Goal: Task Accomplishment & Management: Manage account settings

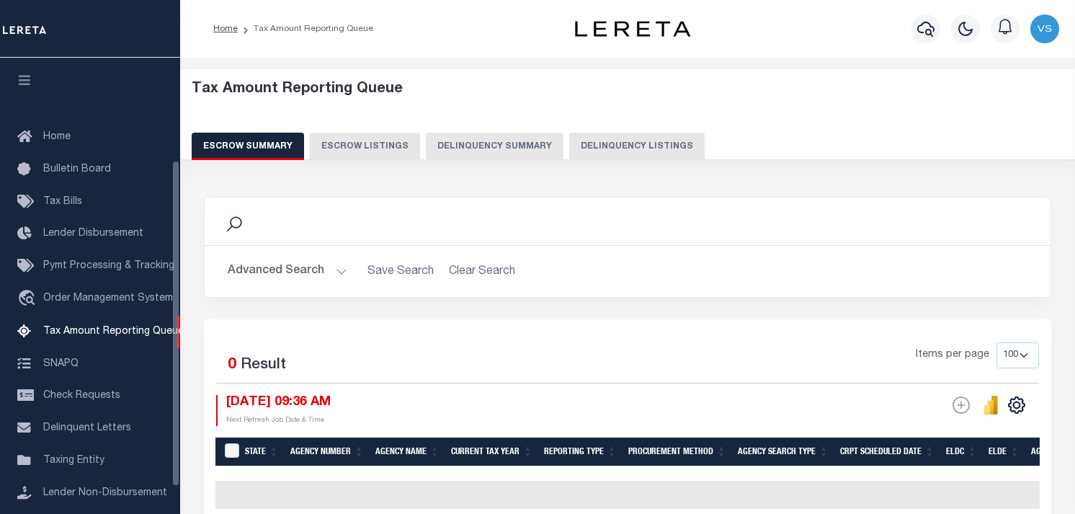
select select "100"
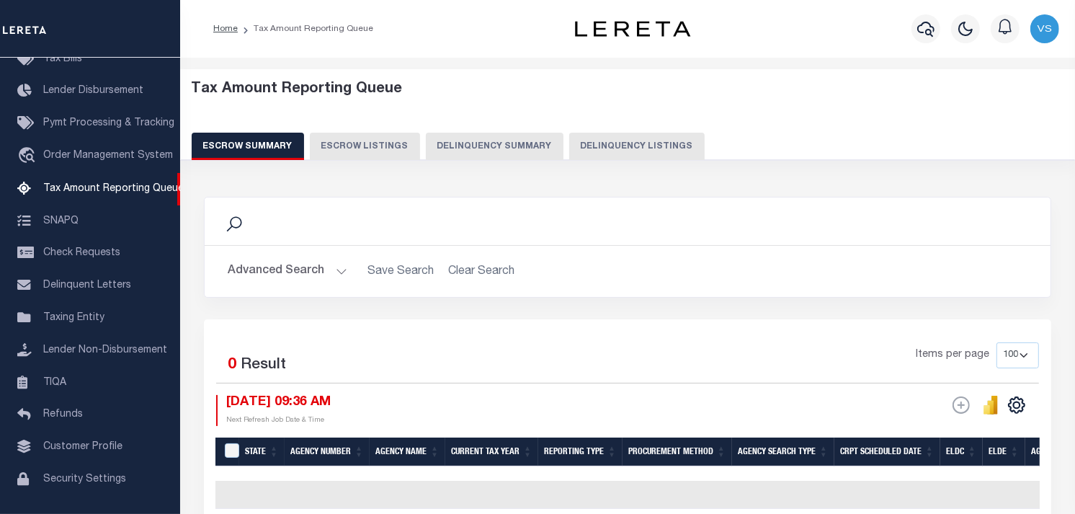
click at [587, 162] on div "Tax Amount Reporting Queue Escrow Summary Escrow Listings Delinquency Summary" at bounding box center [627, 125] width 923 height 113
click at [599, 151] on button "Delinquency Listings" at bounding box center [636, 146] width 135 height 27
select select "WV"
select select "100"
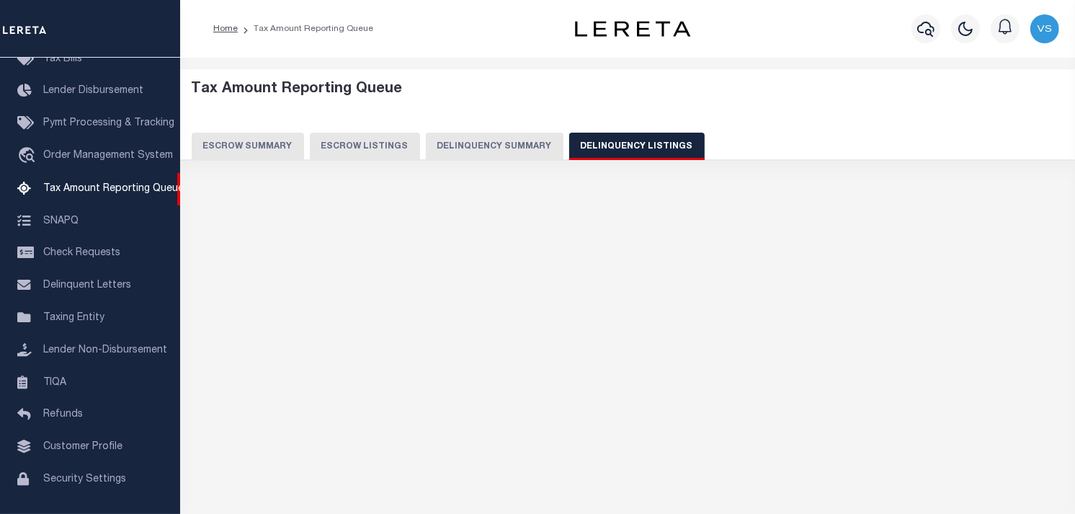
select select "100"
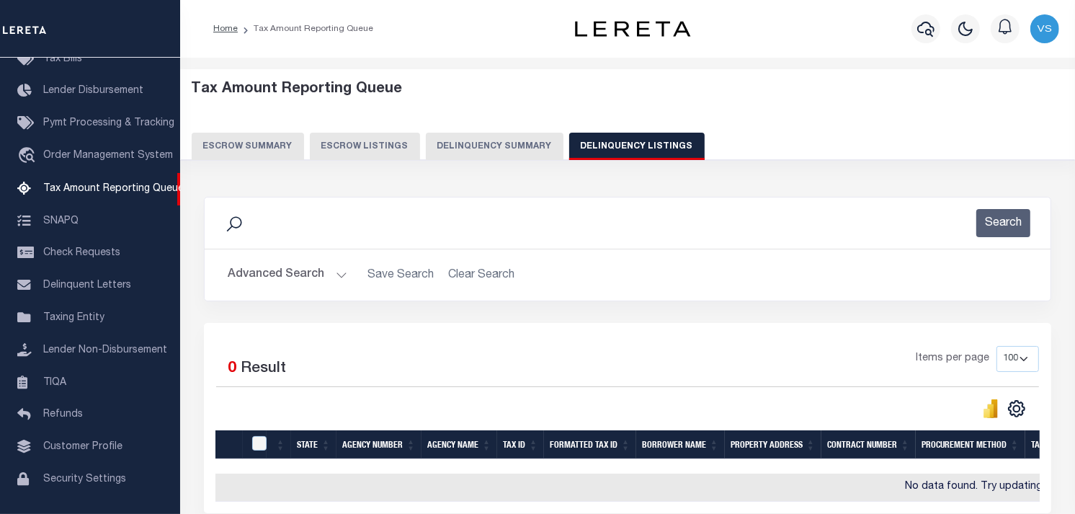
click at [278, 280] on button "Advanced Search" at bounding box center [288, 275] width 120 height 28
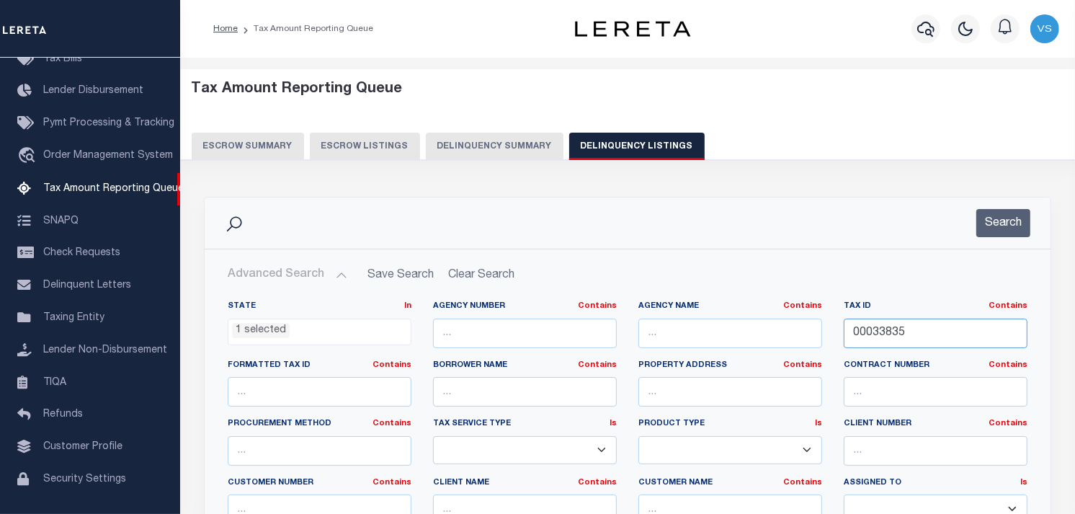
click at [872, 331] on input "00033835" at bounding box center [936, 333] width 184 height 30
paste input "00033840"
type input "00033840"
click at [992, 226] on button "Search" at bounding box center [1003, 223] width 54 height 28
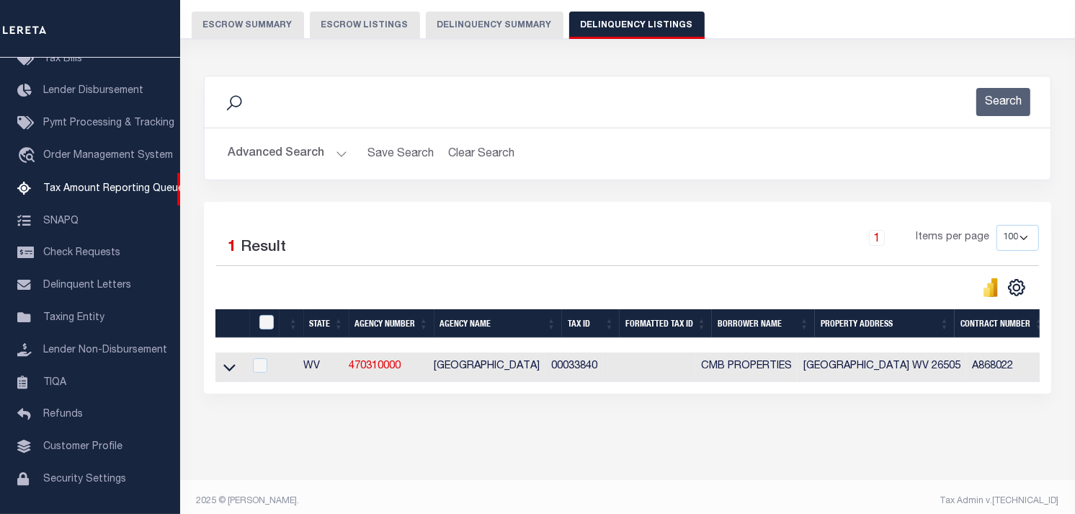
scroll to position [142, 0]
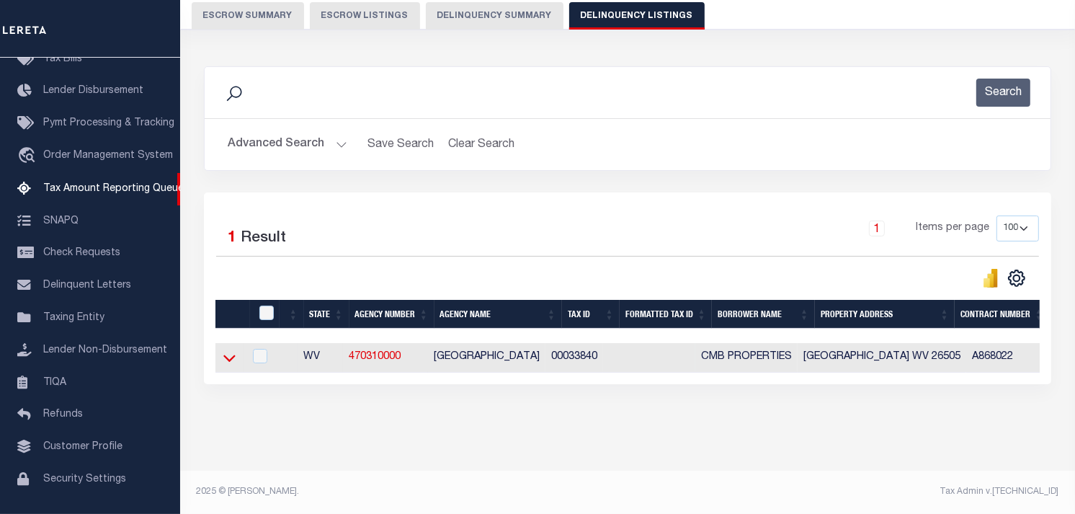
click at [225, 350] on icon at bounding box center [229, 357] width 12 height 15
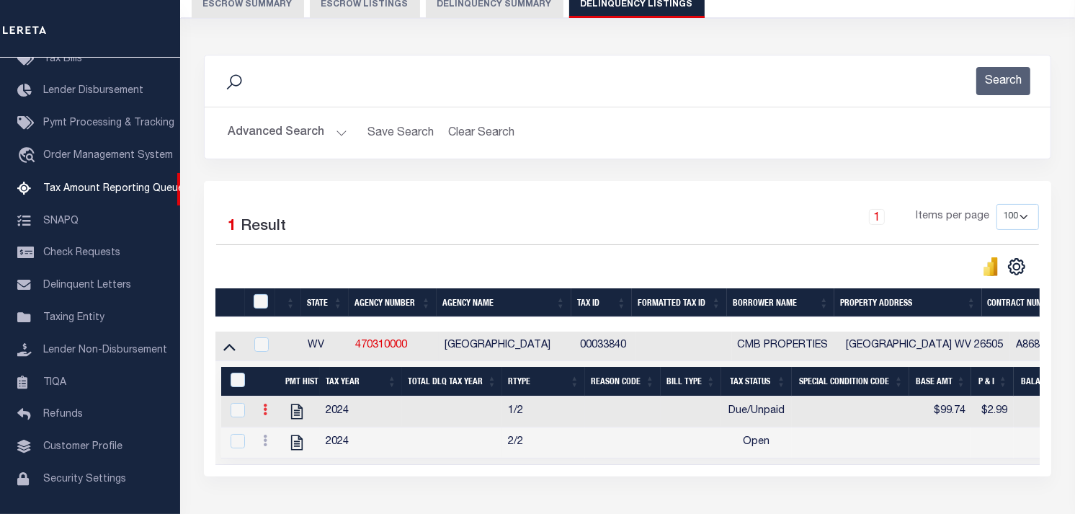
click at [263, 415] on icon at bounding box center [265, 409] width 4 height 12
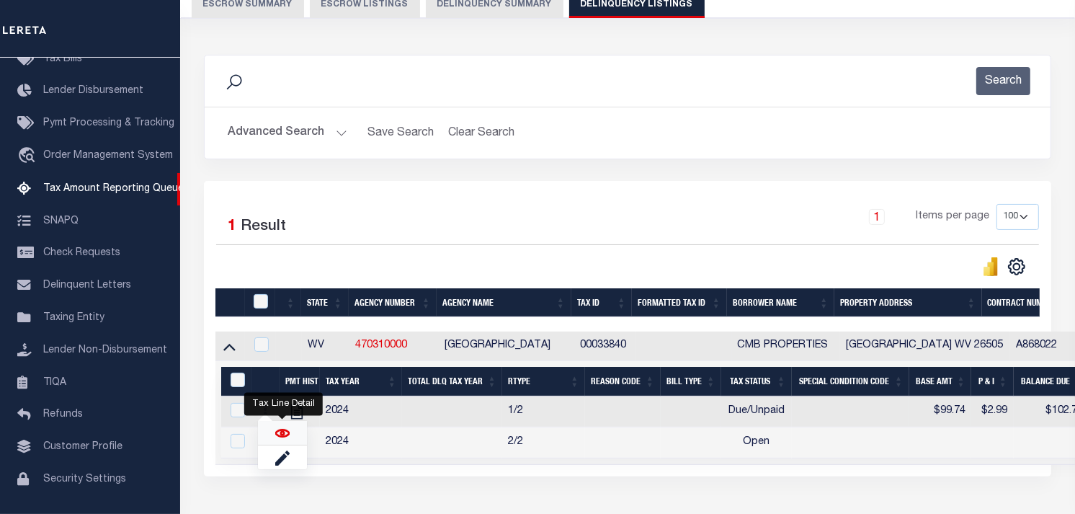
click at [278, 434] on img "" at bounding box center [282, 433] width 14 height 14
checkbox input "true"
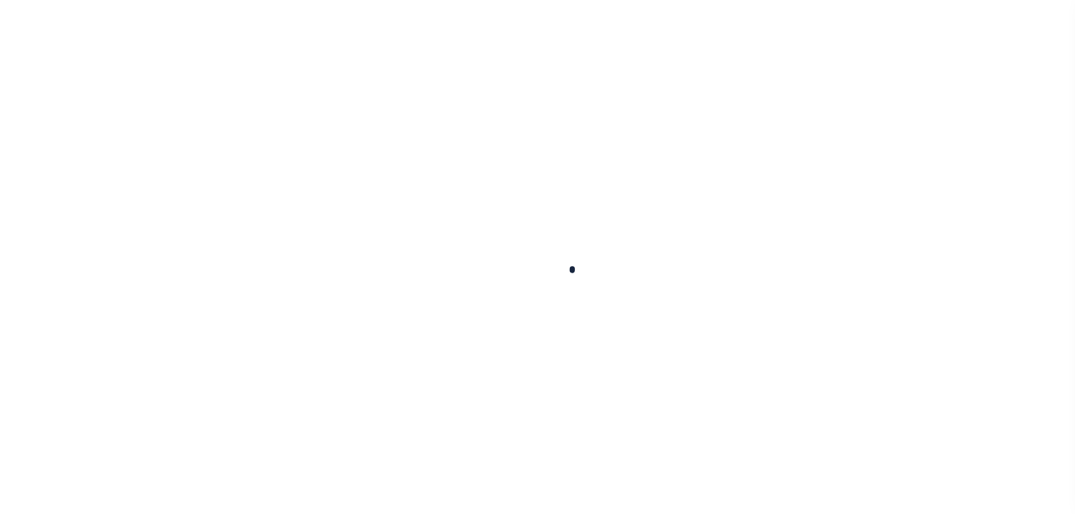
checkbox input "false"
type input "Semi Annual"
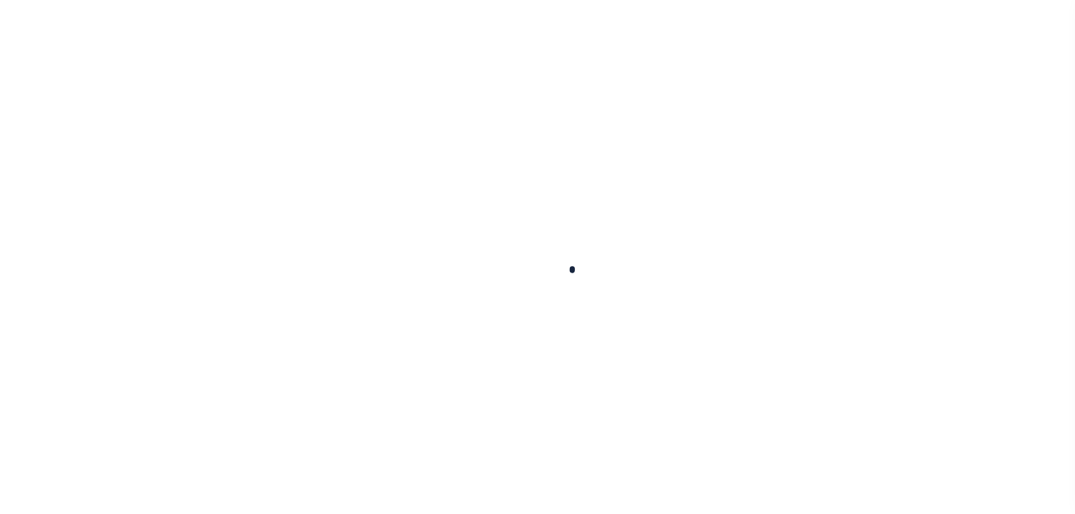
type input "[DATE]"
type input "01/06/2025"
select select "DUE"
type input "$99.74"
type input "$2.99"
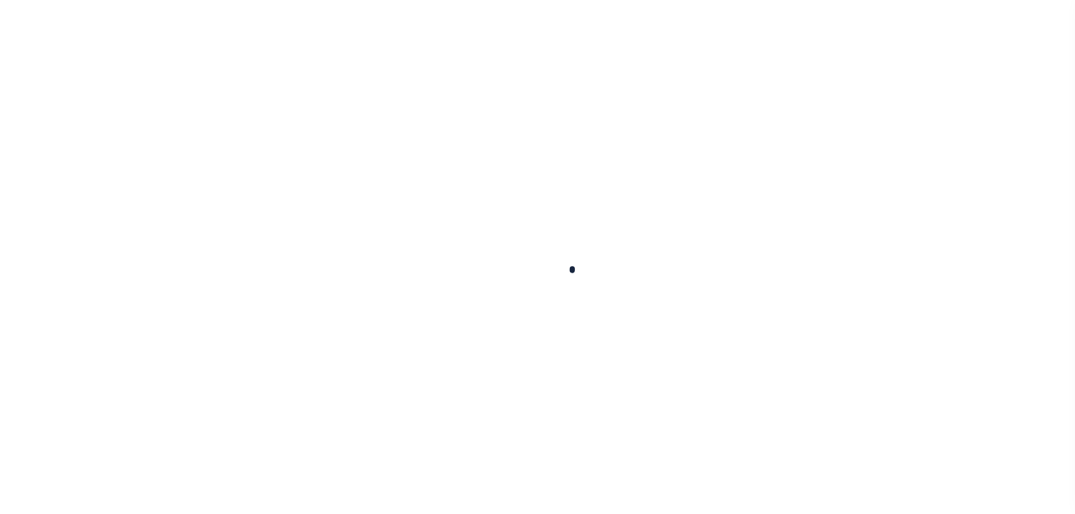
type input "$102.73"
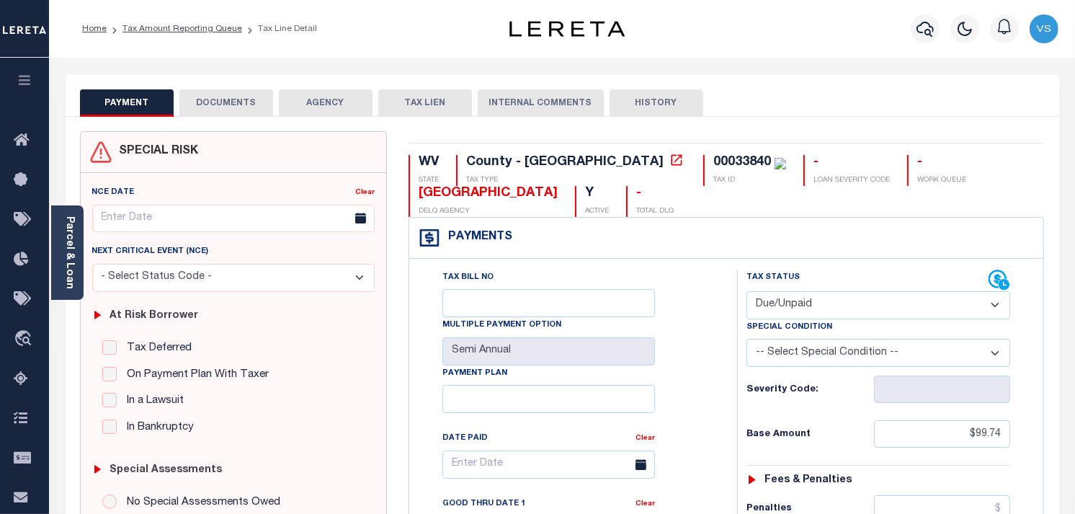
click at [875, 308] on select "- Select Status Code - Open Due/Unpaid Paid Incomplete No Tax Due Internal Refu…" at bounding box center [878, 305] width 264 height 28
select select "PYD"
click at [746, 292] on select "- Select Status Code - Open Due/Unpaid Paid Incomplete No Tax Due Internal Refu…" at bounding box center [878, 305] width 264 height 28
type input "[DATE]"
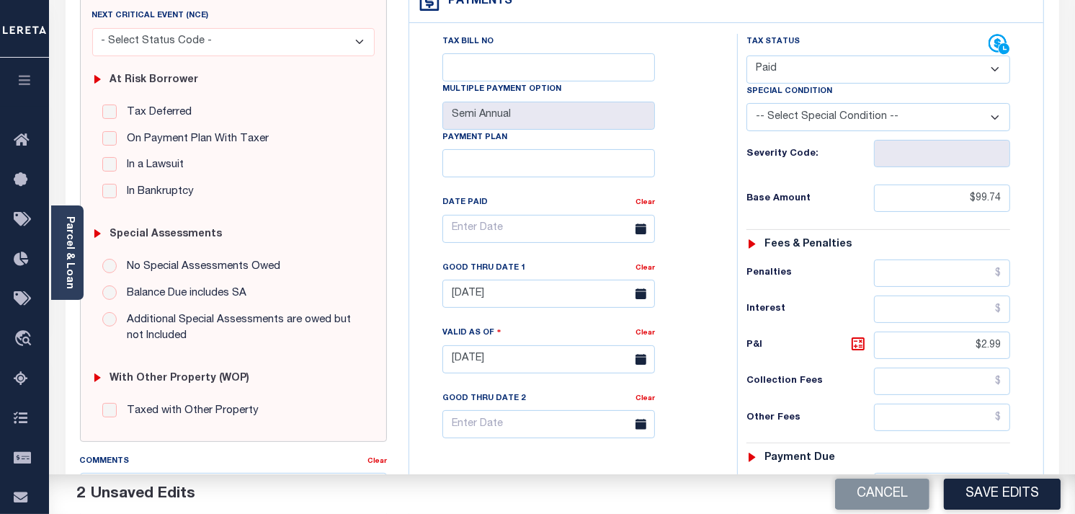
scroll to position [320, 0]
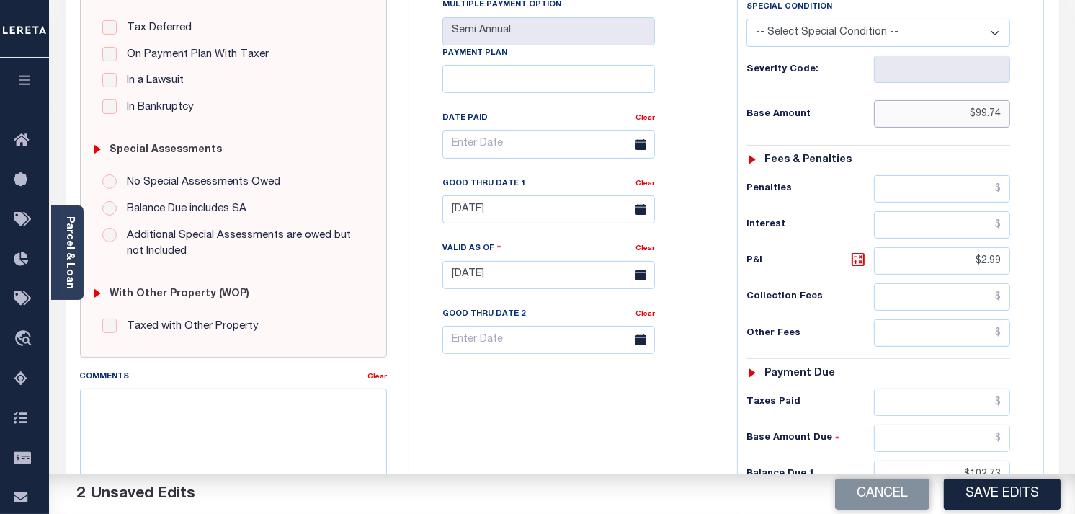
click at [987, 116] on input "$99.74" at bounding box center [942, 113] width 137 height 27
type input "$0.00"
click at [997, 265] on input "$2.99" at bounding box center [942, 260] width 137 height 27
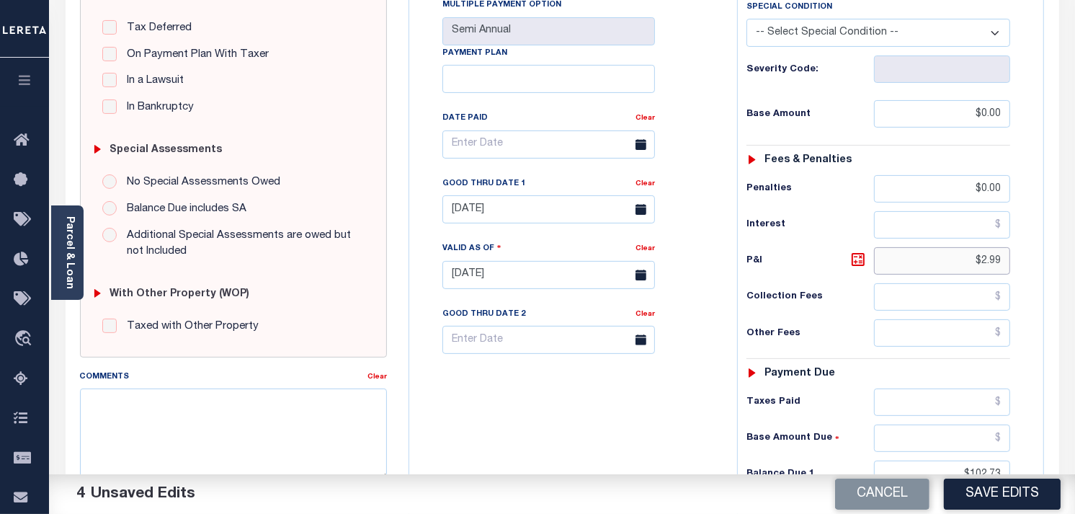
click at [997, 265] on input "$2.99" at bounding box center [942, 260] width 137 height 27
type input "$"
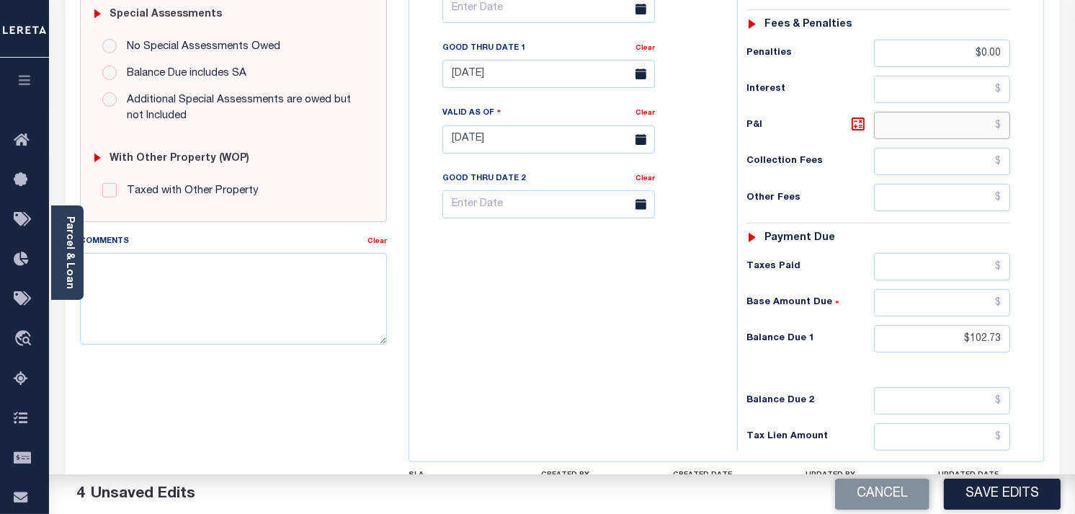
scroll to position [480, 0]
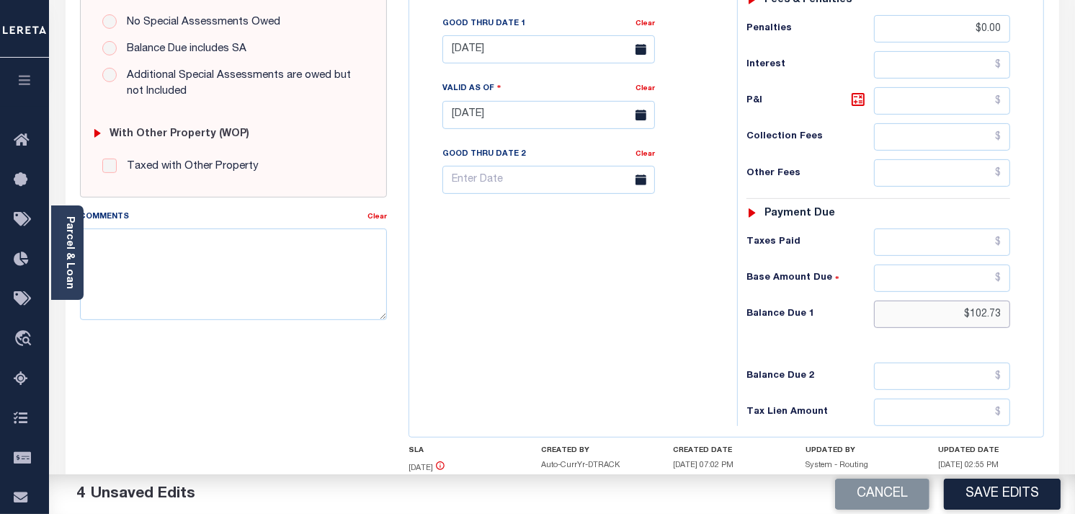
click at [985, 317] on input "$102.73" at bounding box center [942, 313] width 137 height 27
type input "$0.00"
click at [970, 40] on input "$0.00" at bounding box center [942, 28] width 137 height 27
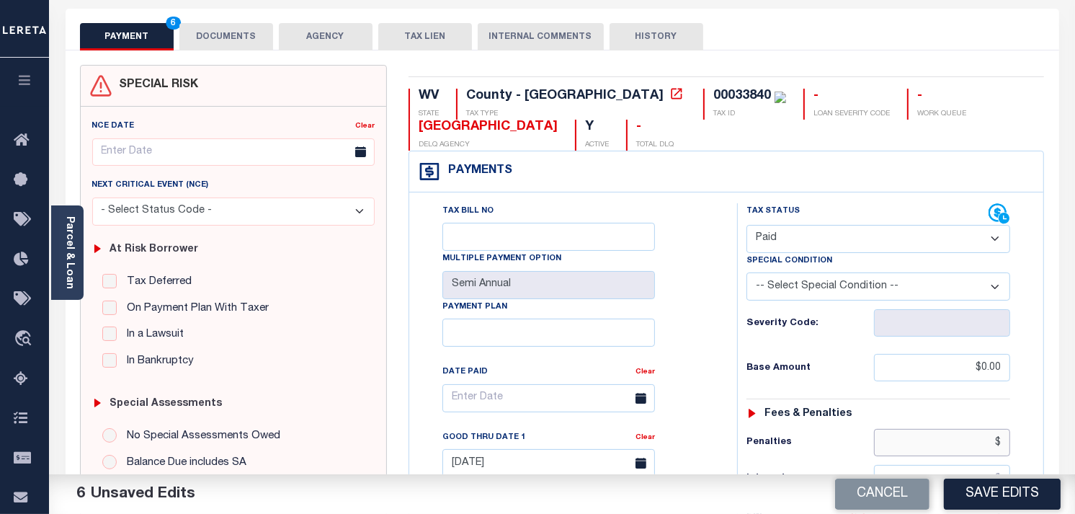
scroll to position [0, 0]
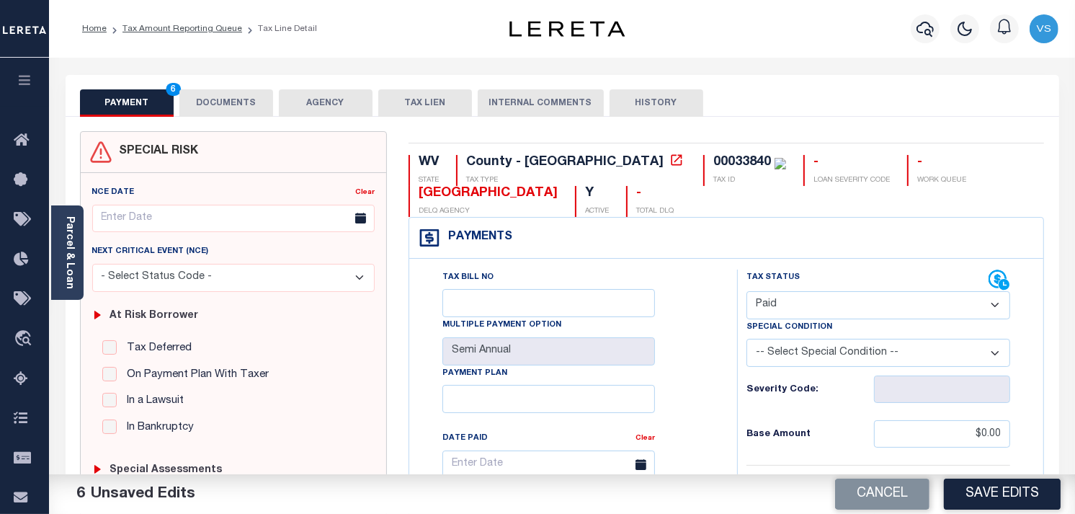
type input "$.00"
click at [211, 91] on button "DOCUMENTS" at bounding box center [226, 102] width 94 height 27
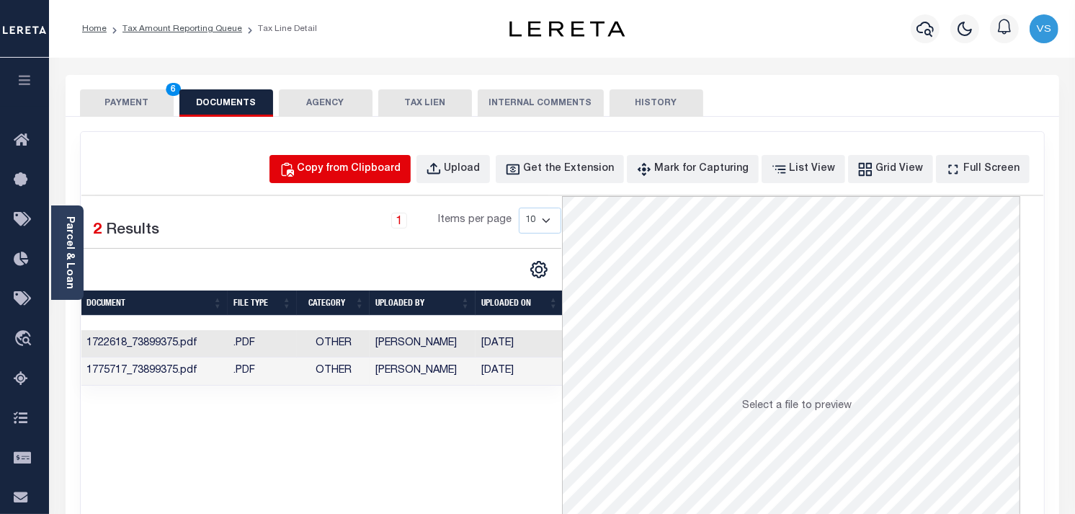
click at [372, 163] on div "Copy from Clipboard" at bounding box center [350, 169] width 104 height 16
select select "POP"
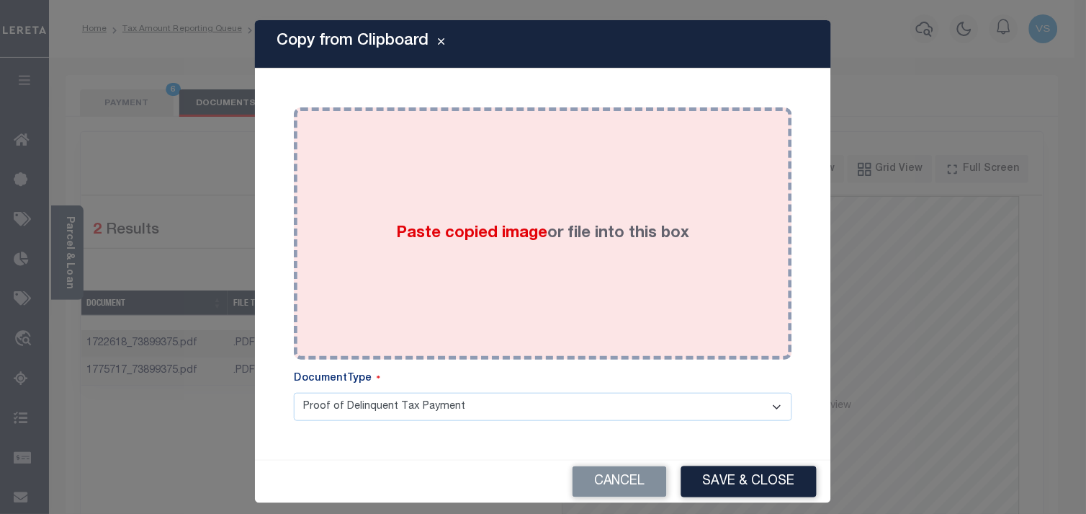
click at [542, 264] on div "Paste copied image or file into this box" at bounding box center [543, 233] width 477 height 231
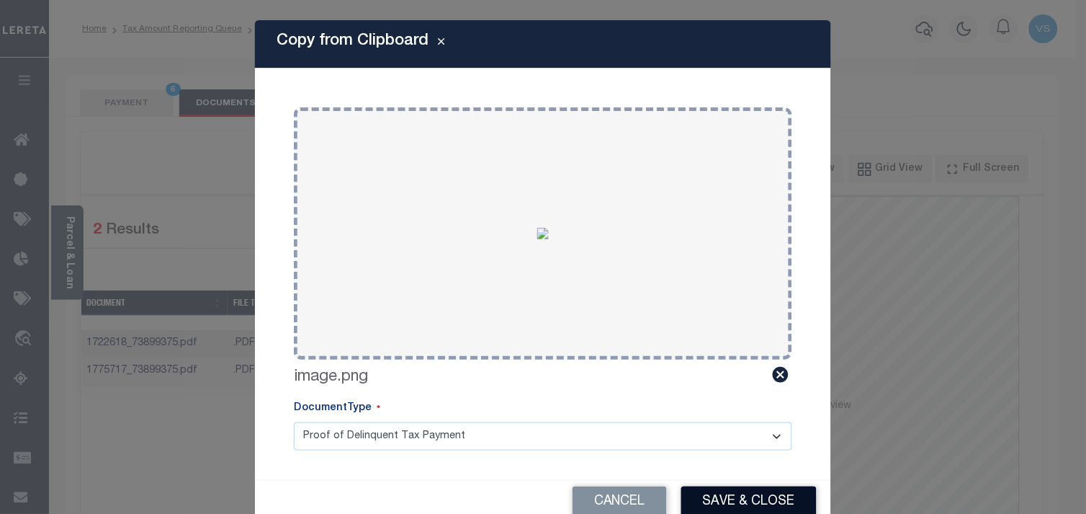
click at [725, 496] on button "Save & Close" at bounding box center [749, 501] width 135 height 31
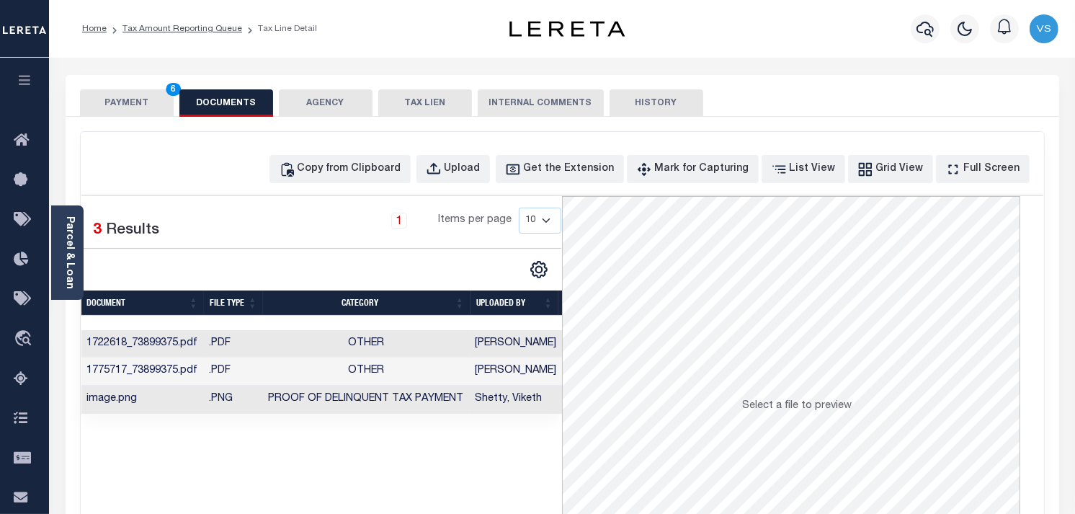
click at [121, 101] on button "PAYMENT 6" at bounding box center [127, 102] width 94 height 27
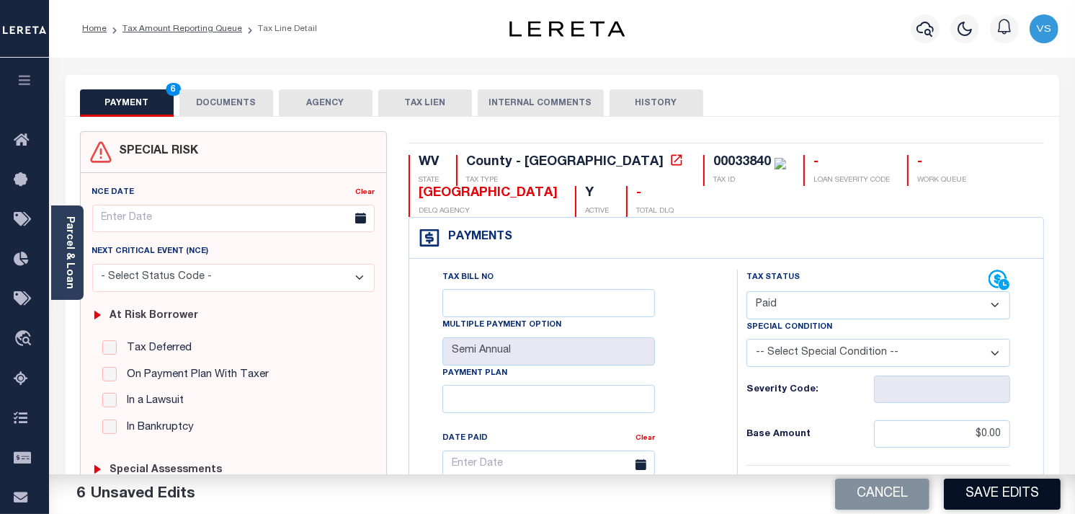
click at [978, 491] on button "Save Edits" at bounding box center [1002, 493] width 117 height 31
checkbox input "false"
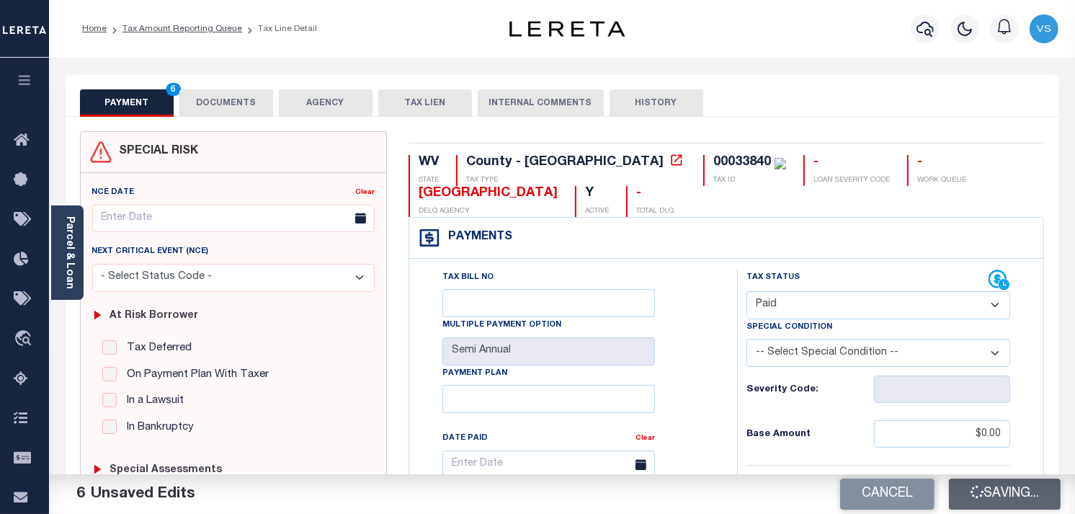
type input "$0"
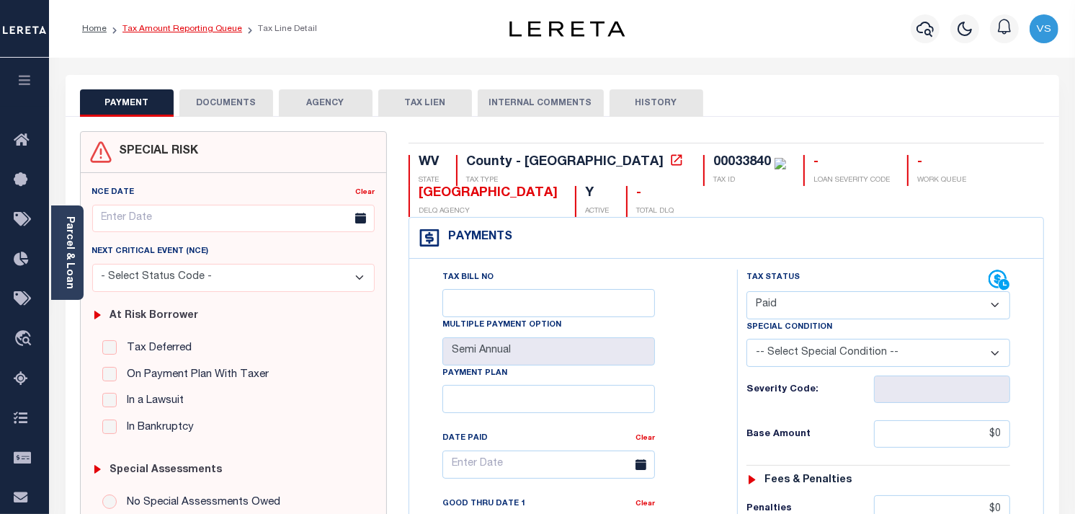
click at [148, 30] on link "Tax Amount Reporting Queue" at bounding box center [182, 28] width 120 height 9
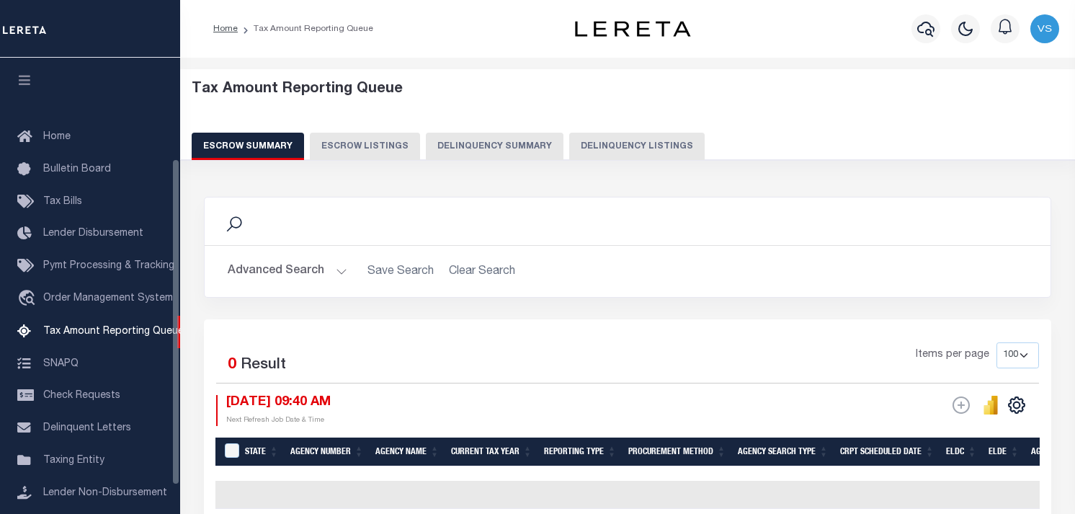
select select "100"
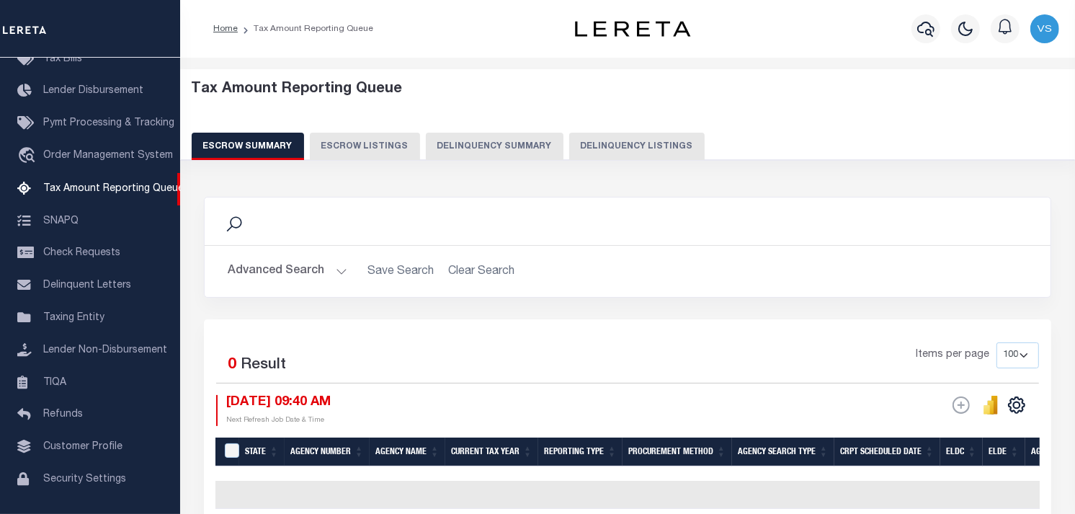
click at [622, 149] on button "Delinquency Listings" at bounding box center [636, 146] width 135 height 27
select select "100"
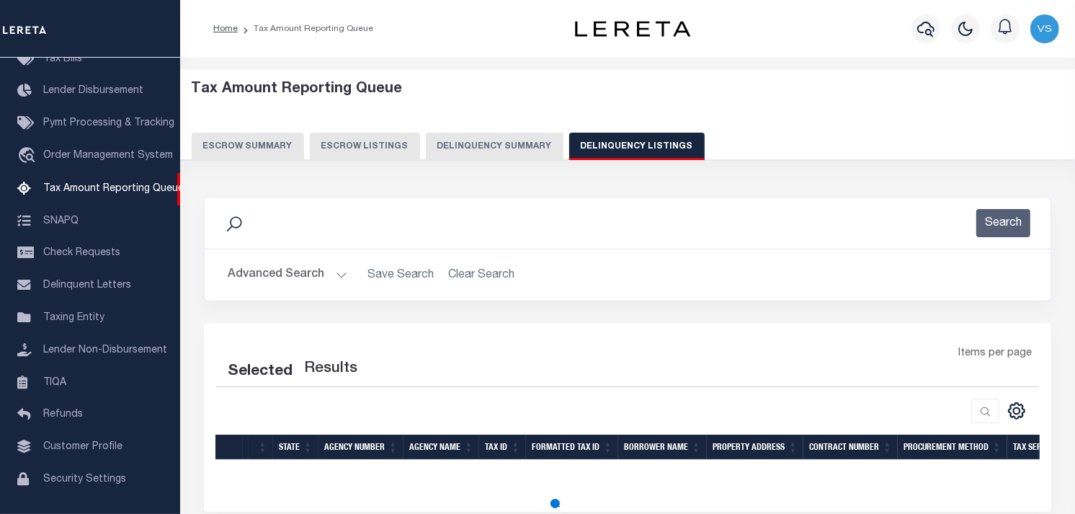
select select "100"
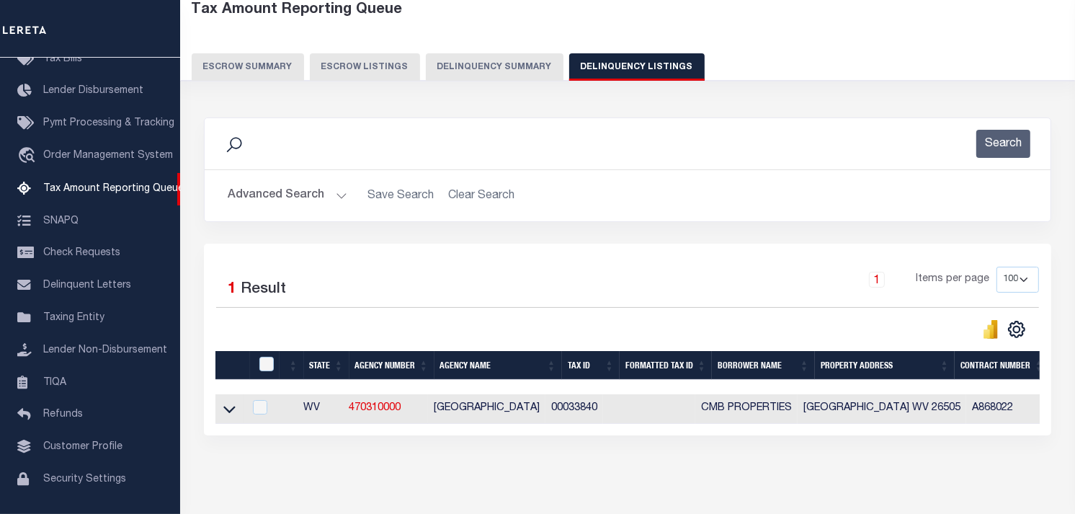
scroll to position [80, 0]
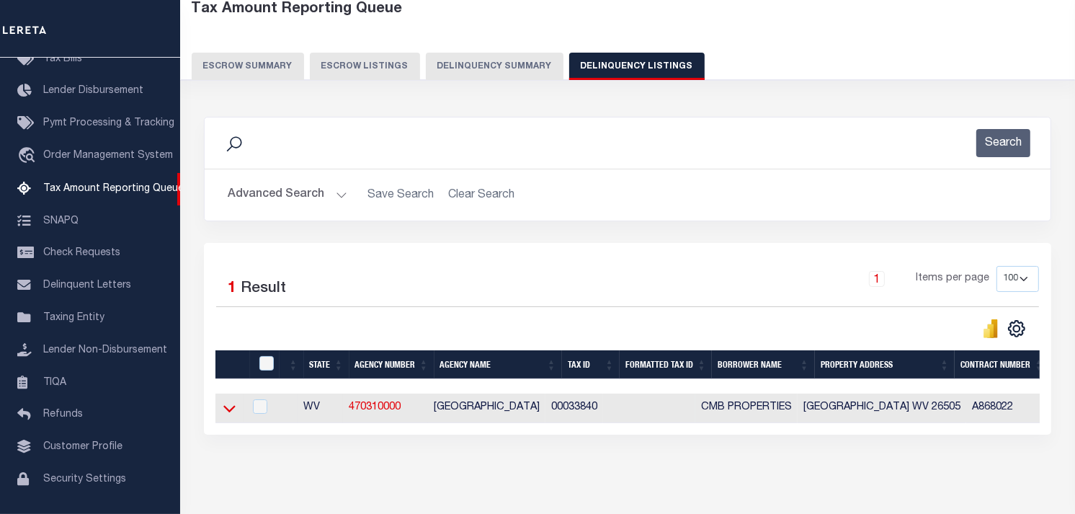
click at [225, 413] on icon at bounding box center [229, 408] width 12 height 15
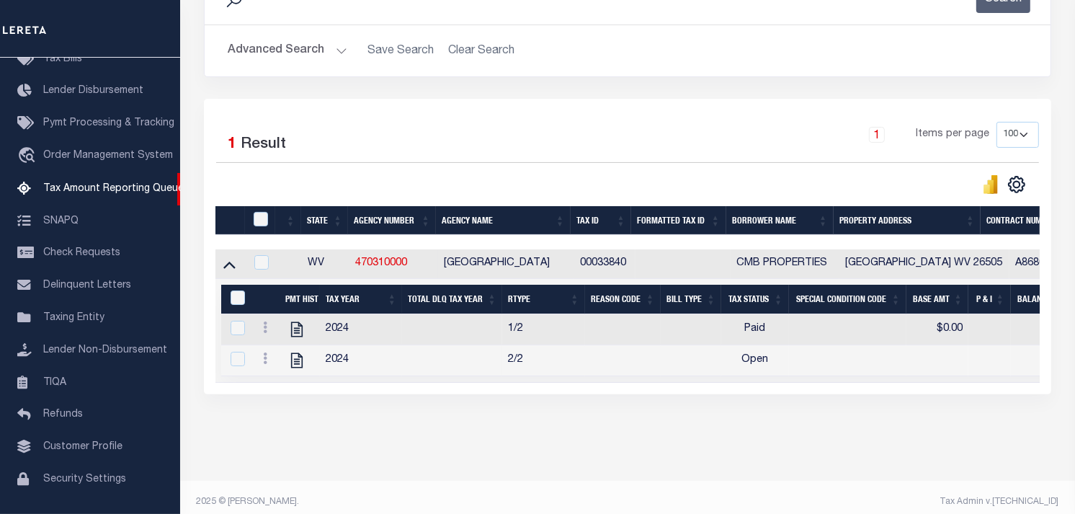
scroll to position [247, 0]
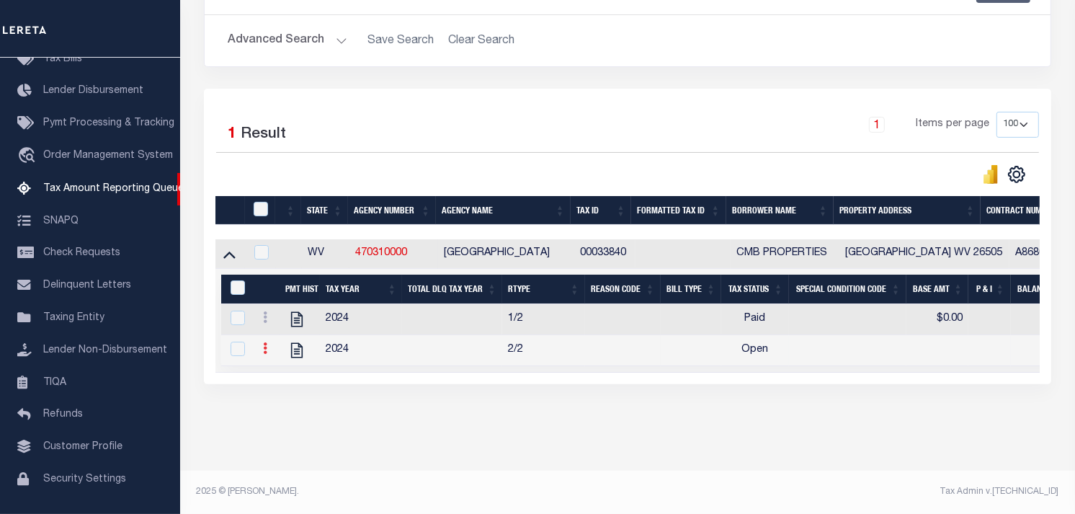
click at [262, 344] on link at bounding box center [265, 350] width 16 height 12
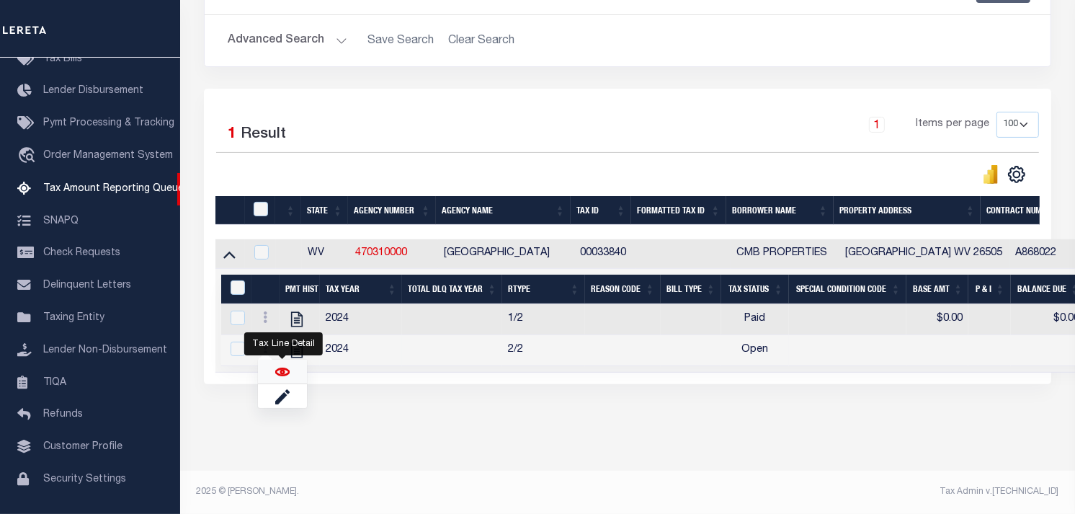
click at [276, 372] on img "" at bounding box center [282, 372] width 14 height 14
checkbox input "true"
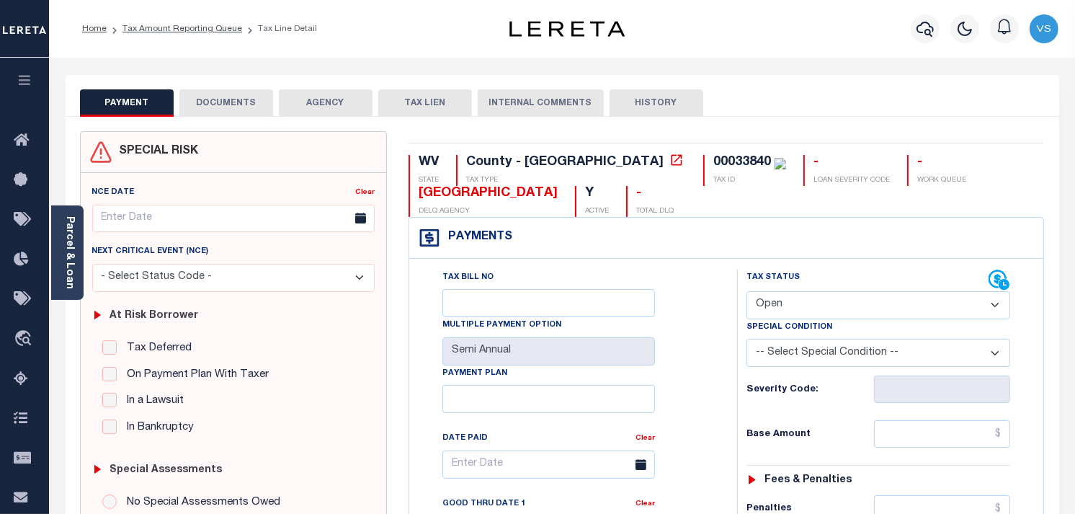
click at [815, 307] on select "- Select Status Code - Open Due/Unpaid Paid Incomplete No Tax Due Internal Refu…" at bounding box center [878, 305] width 264 height 28
select select "PYD"
click at [746, 292] on select "- Select Status Code - Open Due/Unpaid Paid Incomplete No Tax Due Internal Refu…" at bounding box center [878, 305] width 264 height 28
type input "[DATE]"
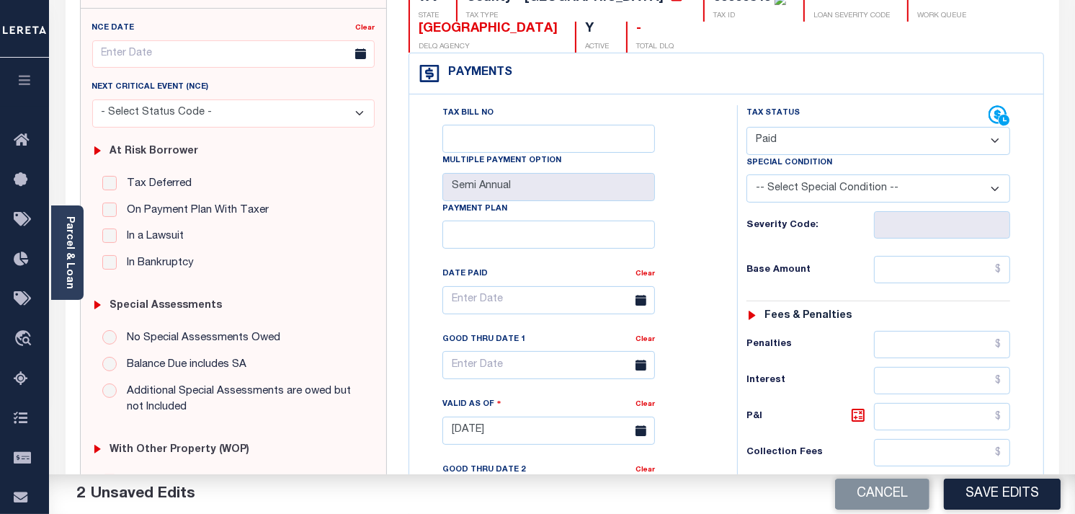
scroll to position [320, 0]
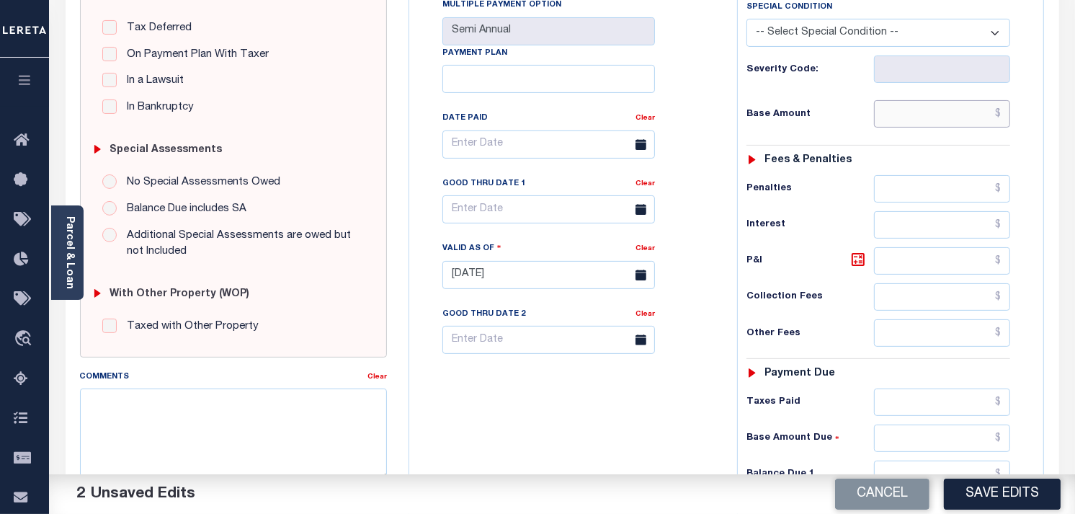
click at [969, 122] on input "text" at bounding box center [942, 113] width 137 height 27
type input "$0.00"
type input "$.00"
type input "$0.00"
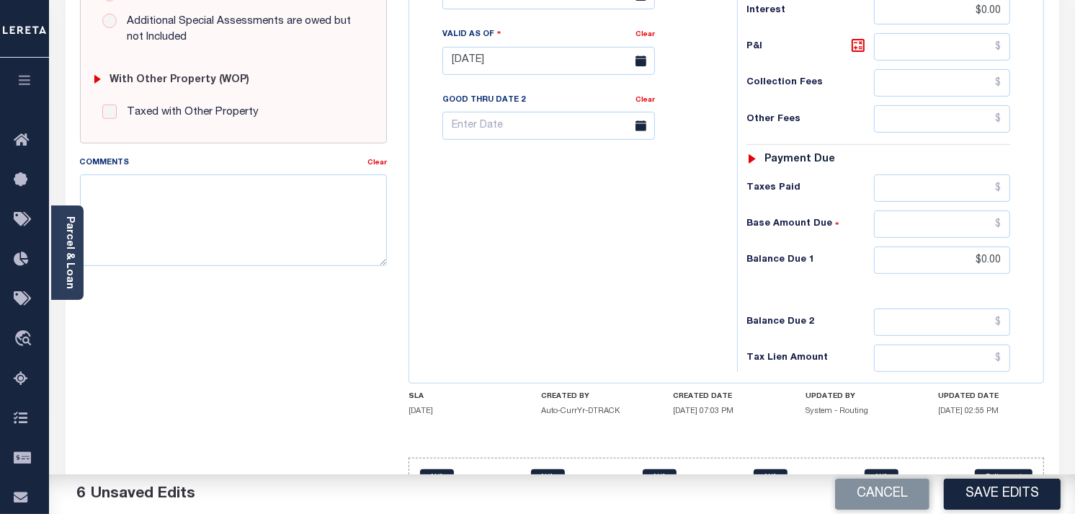
scroll to position [419, 0]
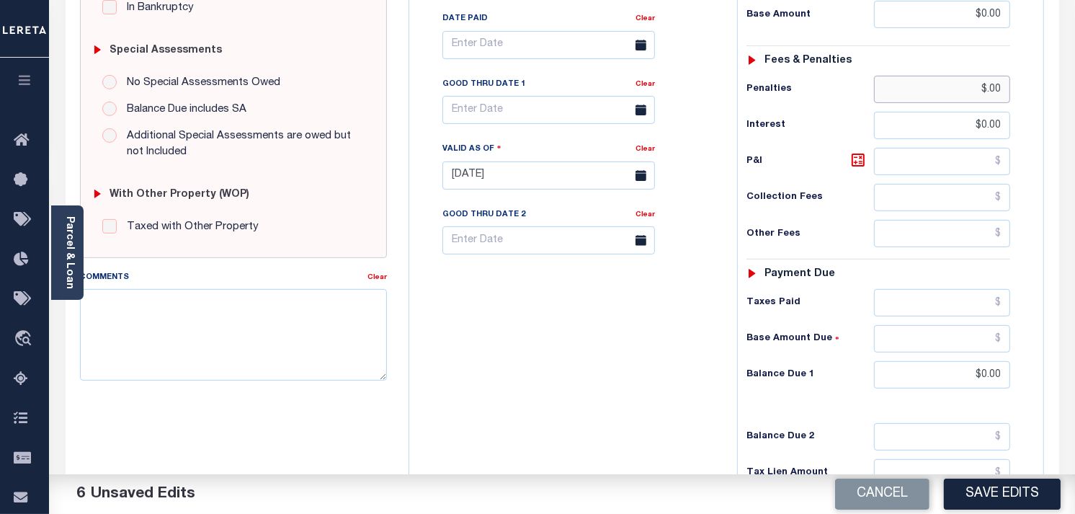
click at [983, 87] on input "$.00" at bounding box center [942, 89] width 137 height 27
type input "$.00"
click at [1004, 123] on input "$0.00" at bounding box center [942, 125] width 137 height 27
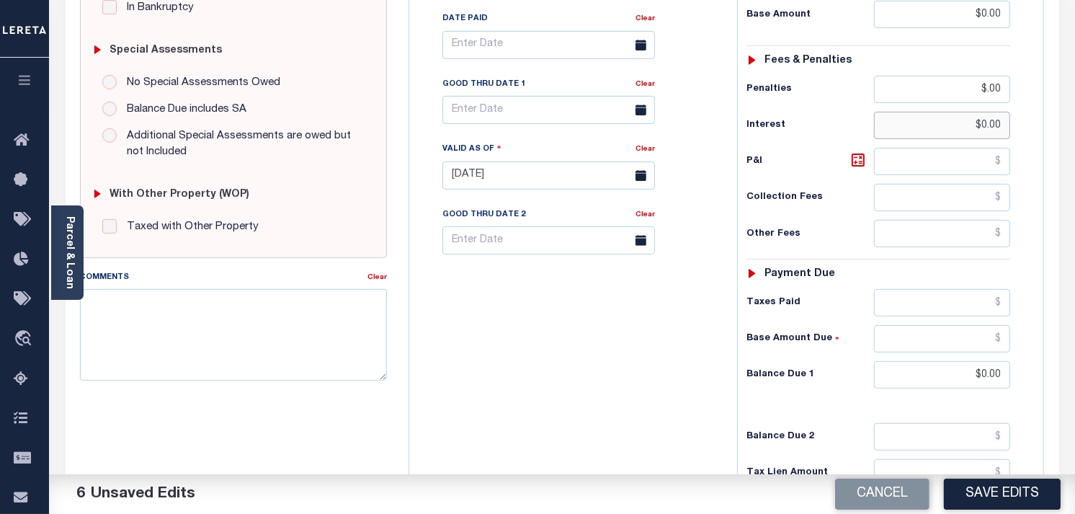
click at [1004, 123] on input "$0.00" at bounding box center [942, 125] width 137 height 27
click at [998, 86] on input "$.00" at bounding box center [942, 89] width 137 height 27
type input "$"
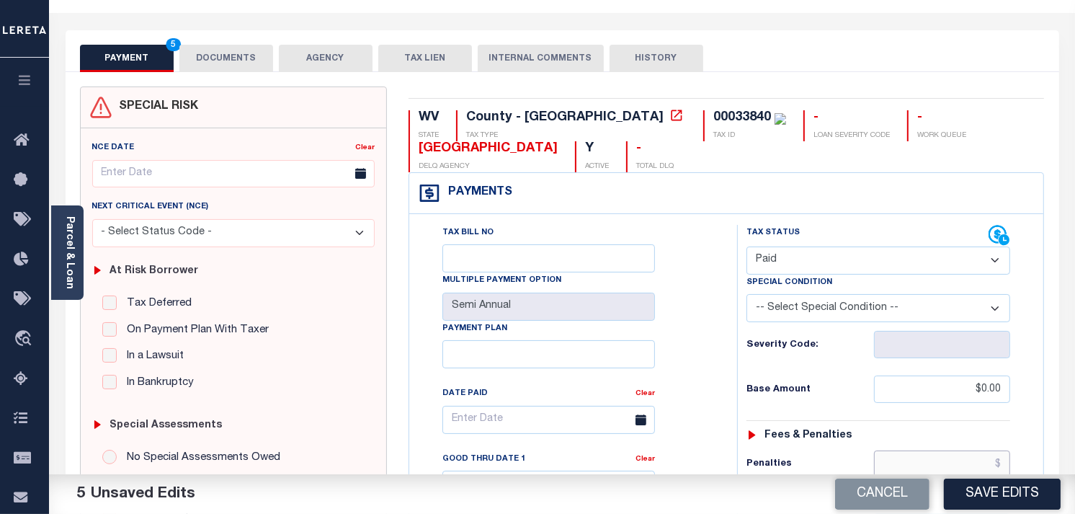
scroll to position [0, 0]
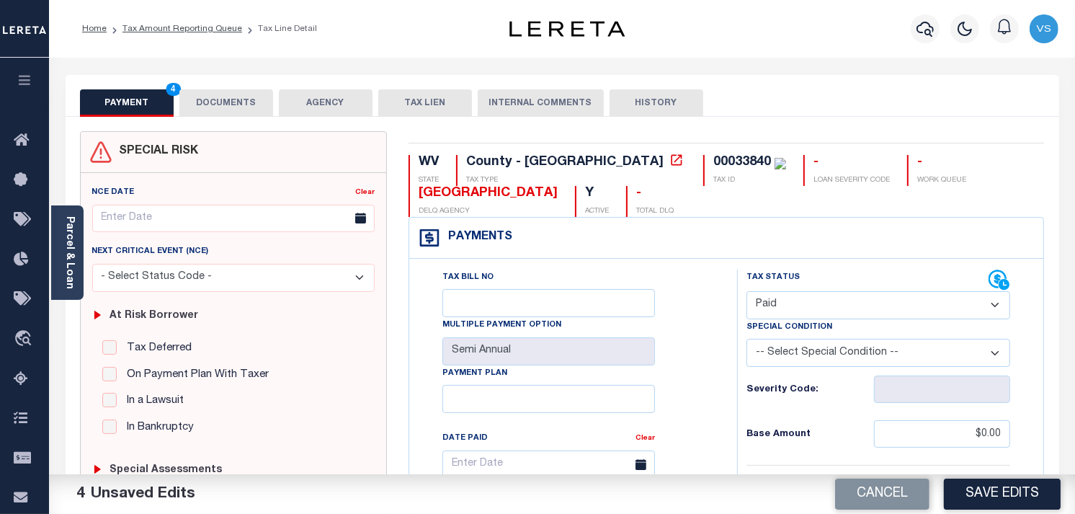
click at [228, 110] on button "DOCUMENTS" at bounding box center [226, 102] width 94 height 27
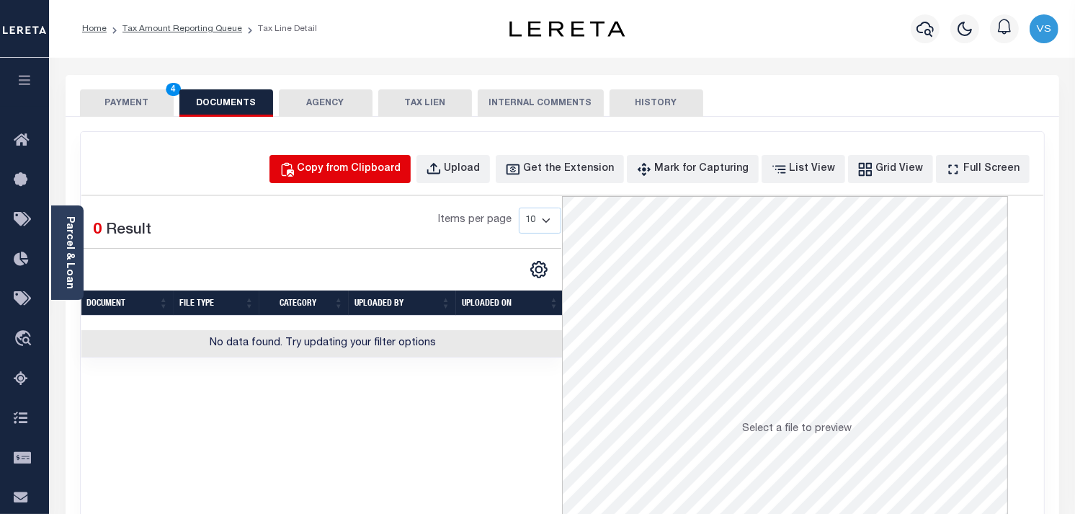
click at [349, 158] on button "Copy from Clipboard" at bounding box center [339, 169] width 141 height 28
select select "POP"
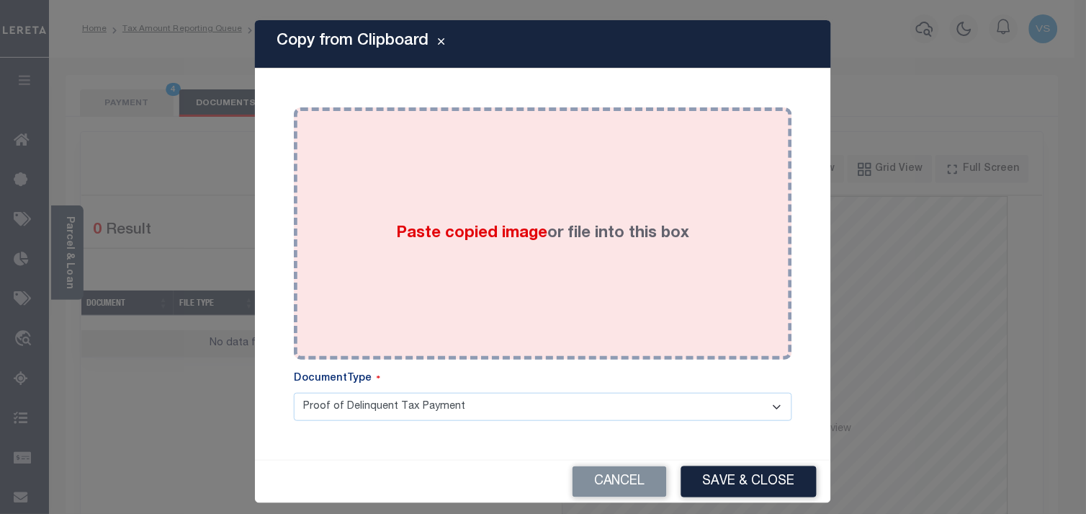
click at [582, 210] on div "Paste copied image or file into this box" at bounding box center [543, 233] width 477 height 231
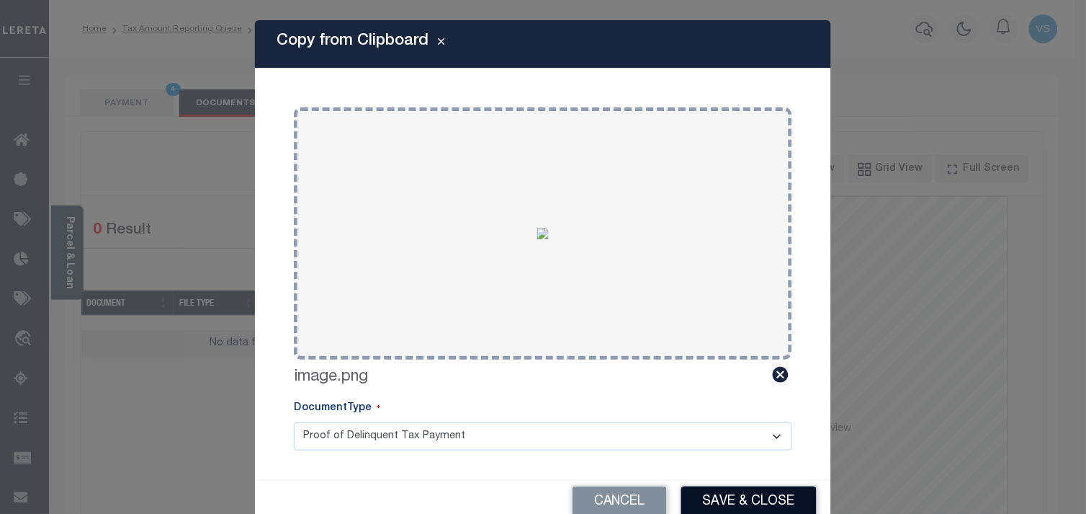
click at [748, 499] on button "Save & Close" at bounding box center [749, 501] width 135 height 31
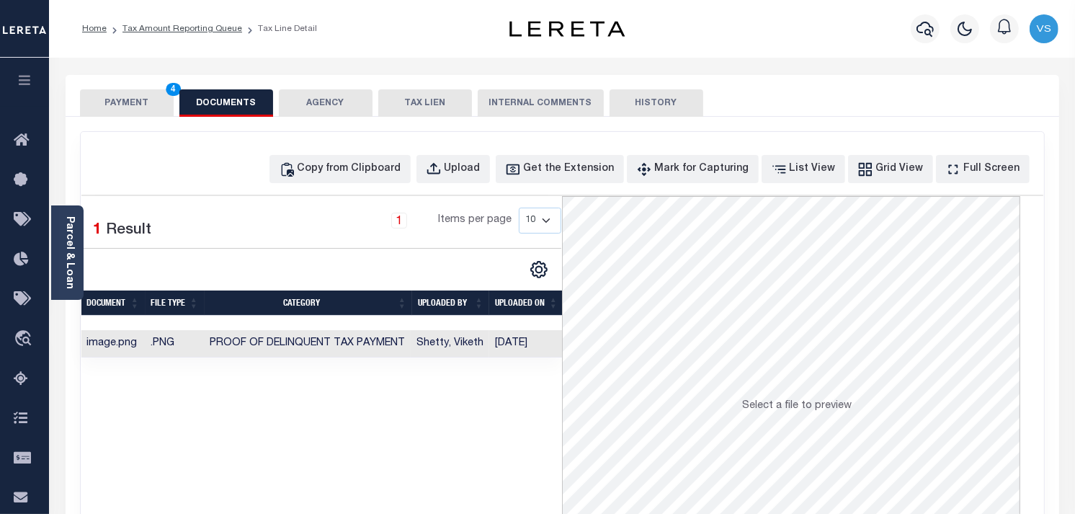
click at [119, 97] on button "PAYMENT 4" at bounding box center [127, 102] width 94 height 27
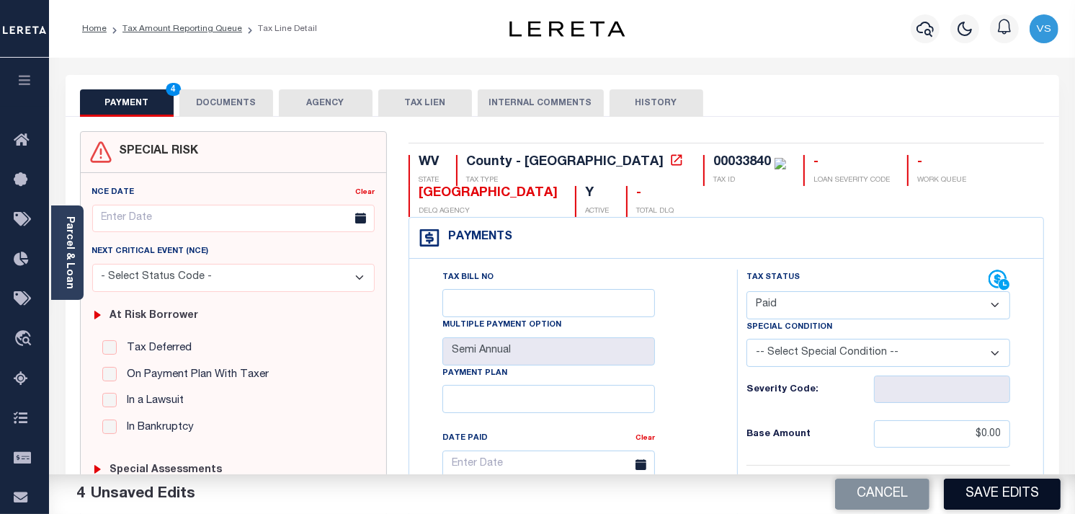
click at [1004, 502] on button "Save Edits" at bounding box center [1002, 493] width 117 height 31
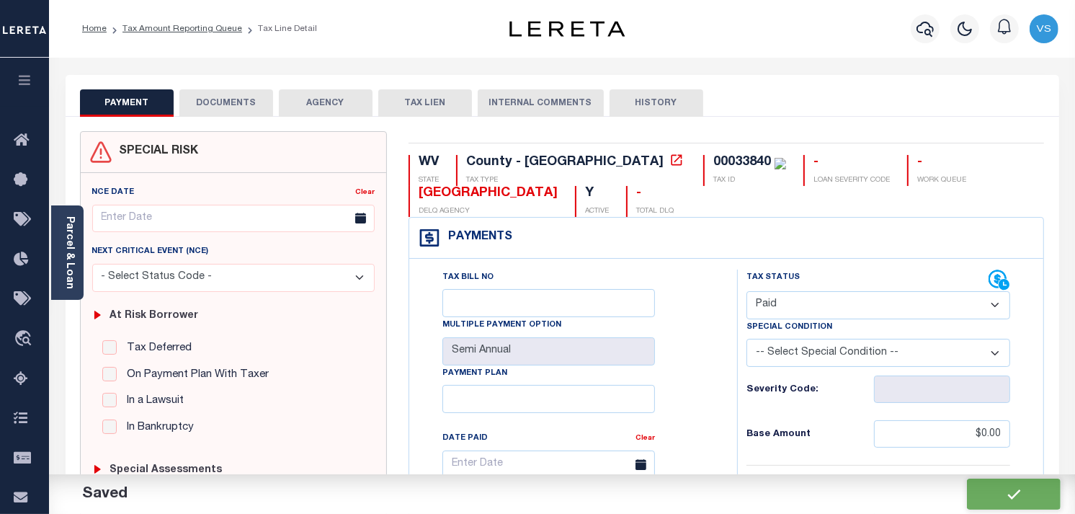
checkbox input "false"
type input "$0"
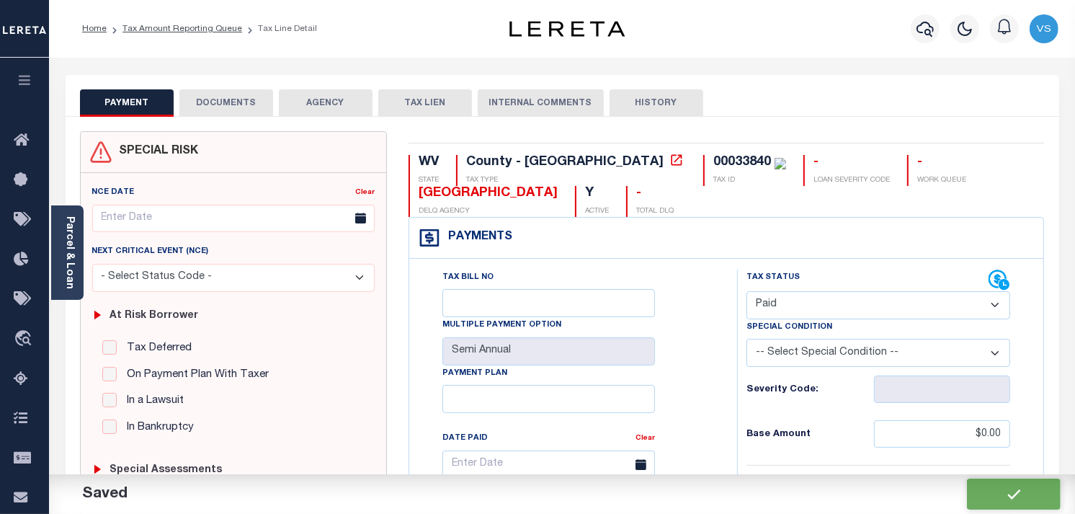
type input "$0"
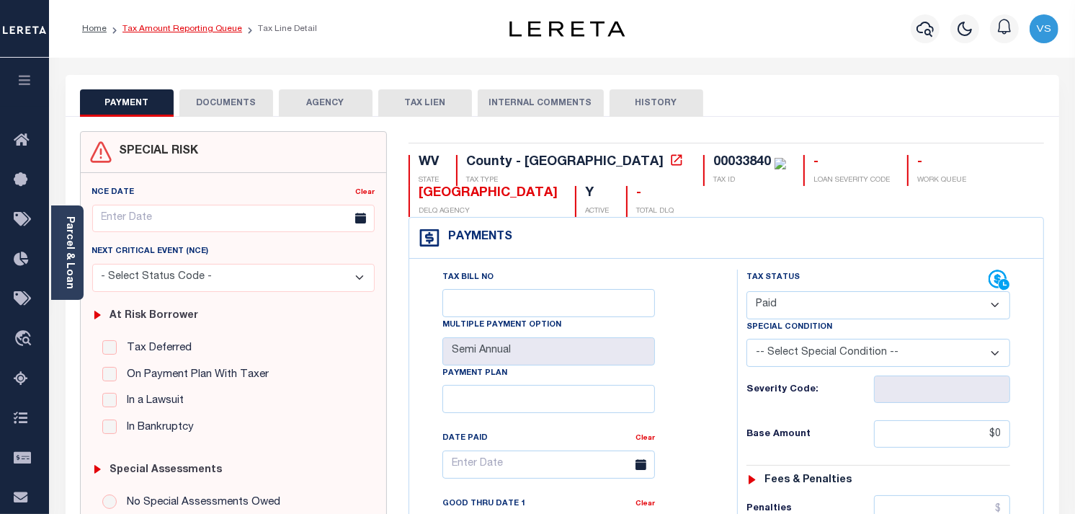
click at [169, 27] on link "Tax Amount Reporting Queue" at bounding box center [182, 28] width 120 height 9
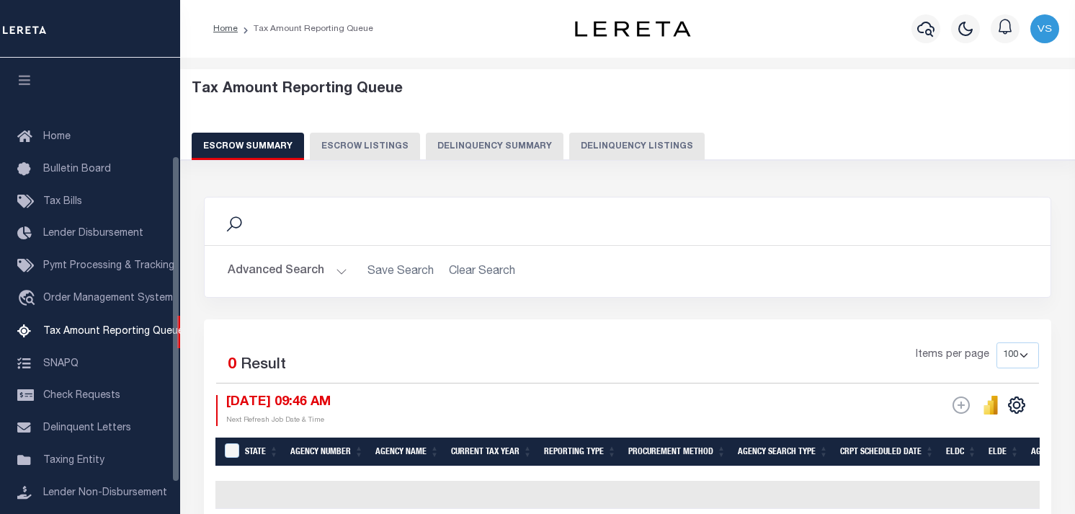
select select "100"
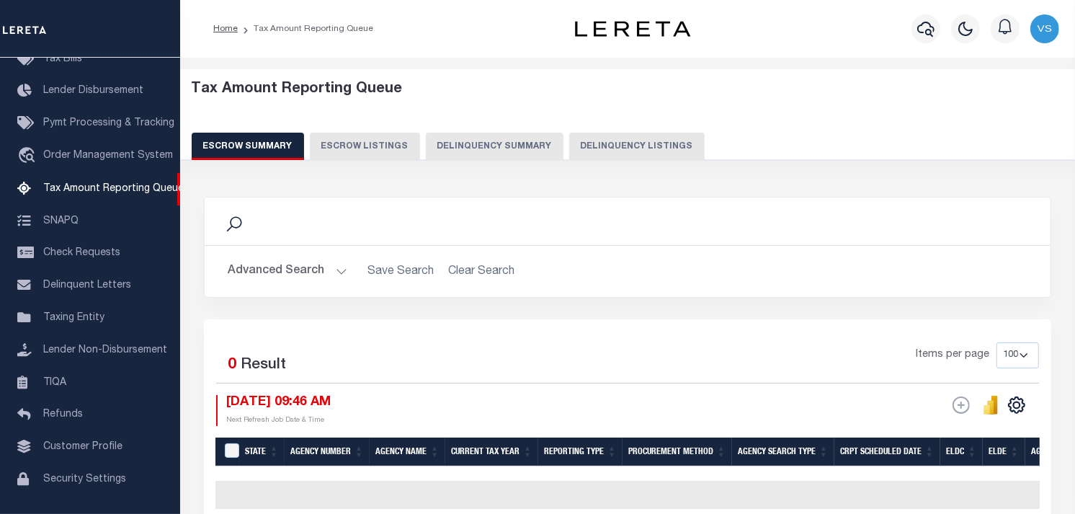
click at [585, 146] on button "Delinquency Listings" at bounding box center [636, 146] width 135 height 27
select select "100"
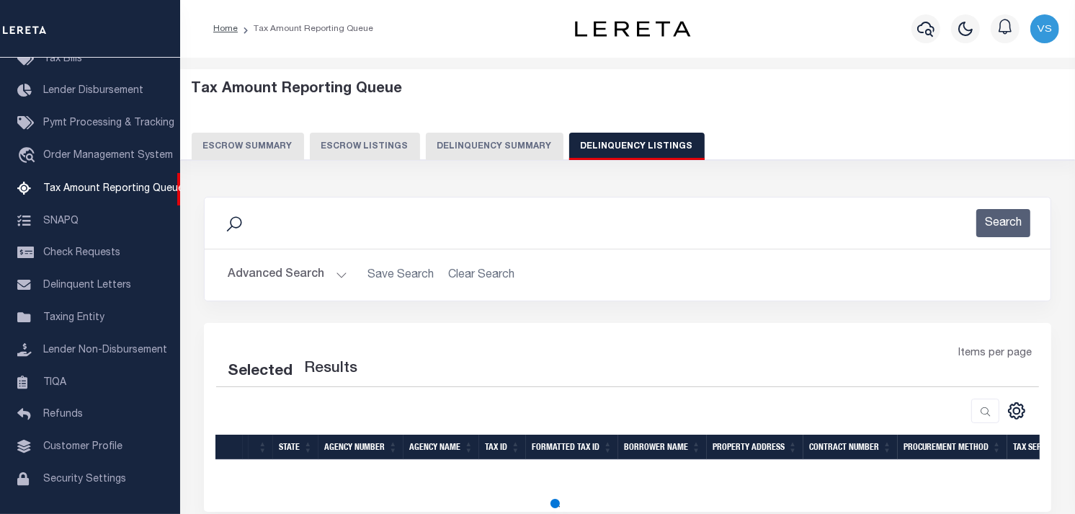
select select "100"
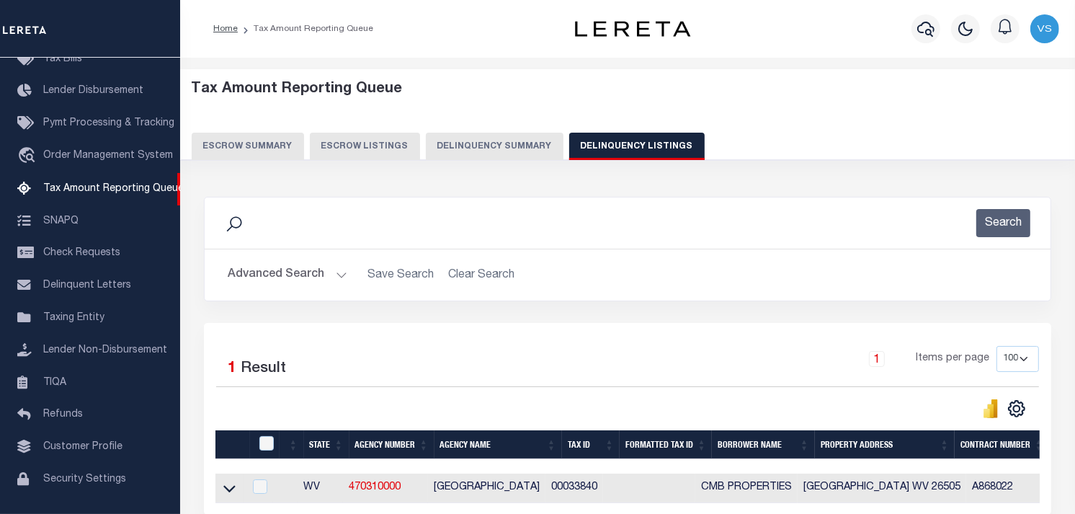
scroll to position [142, 0]
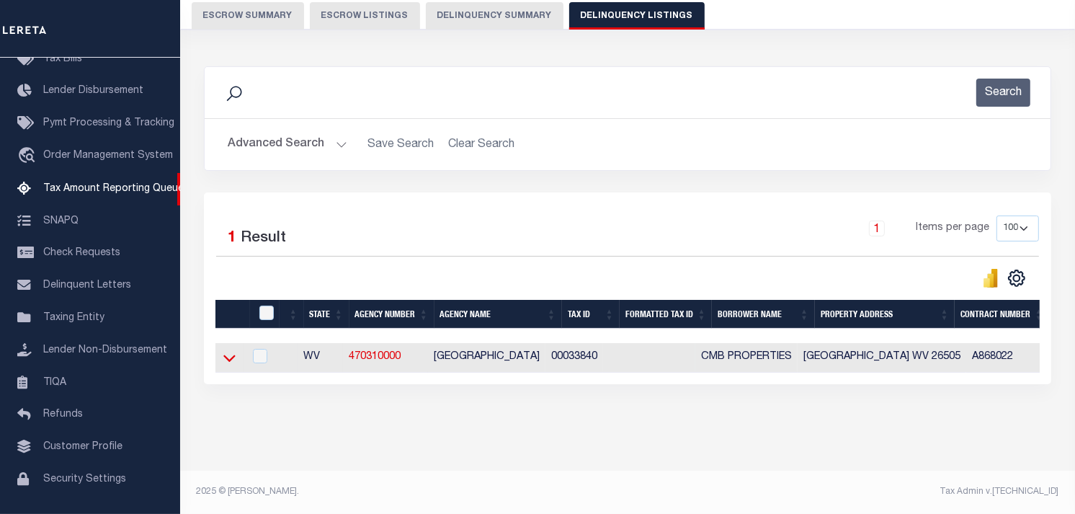
click at [228, 350] on icon at bounding box center [229, 357] width 12 height 15
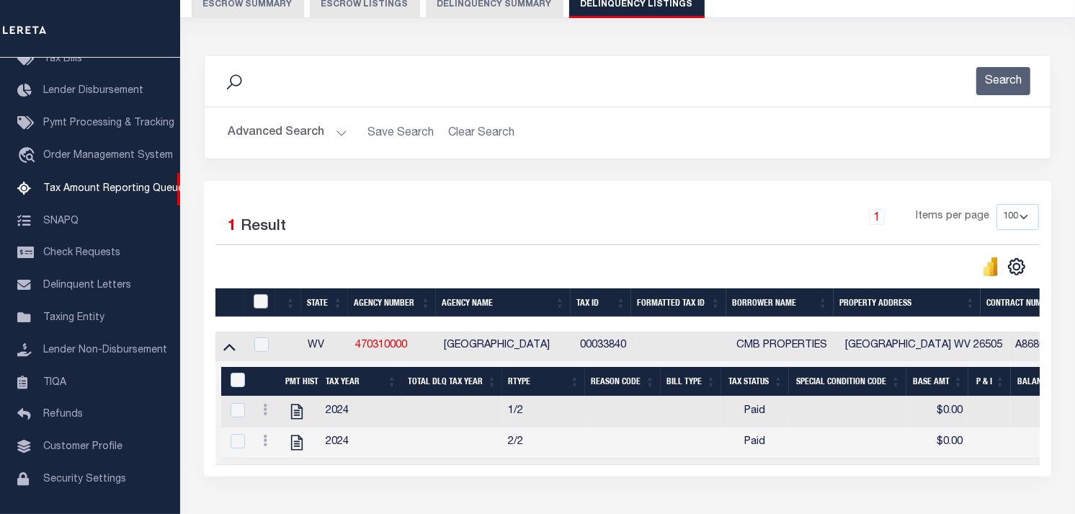
click at [259, 299] on input "checkbox" at bounding box center [261, 301] width 14 height 14
checkbox input "true"
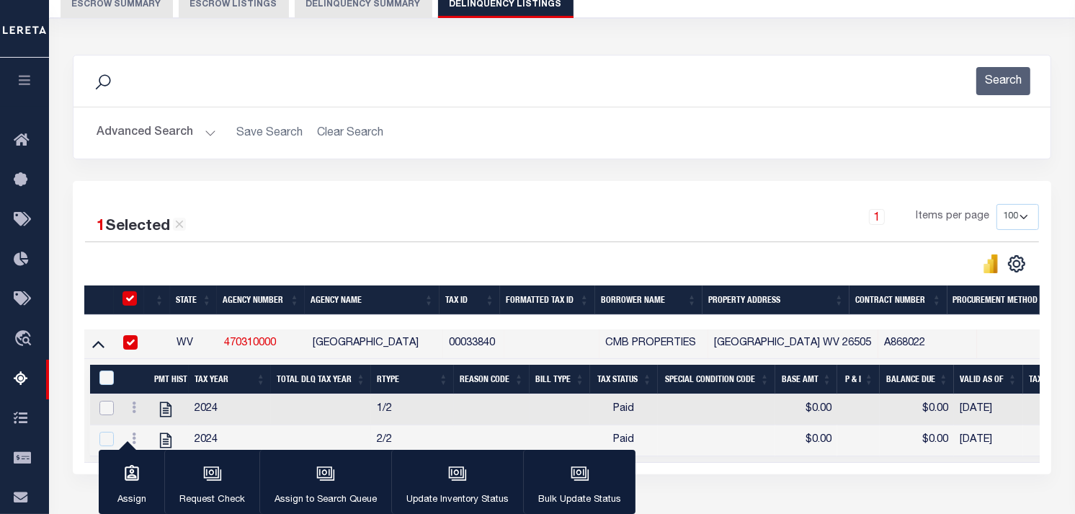
click at [104, 408] on input "checkbox" at bounding box center [106, 408] width 14 height 14
checkbox input "true"
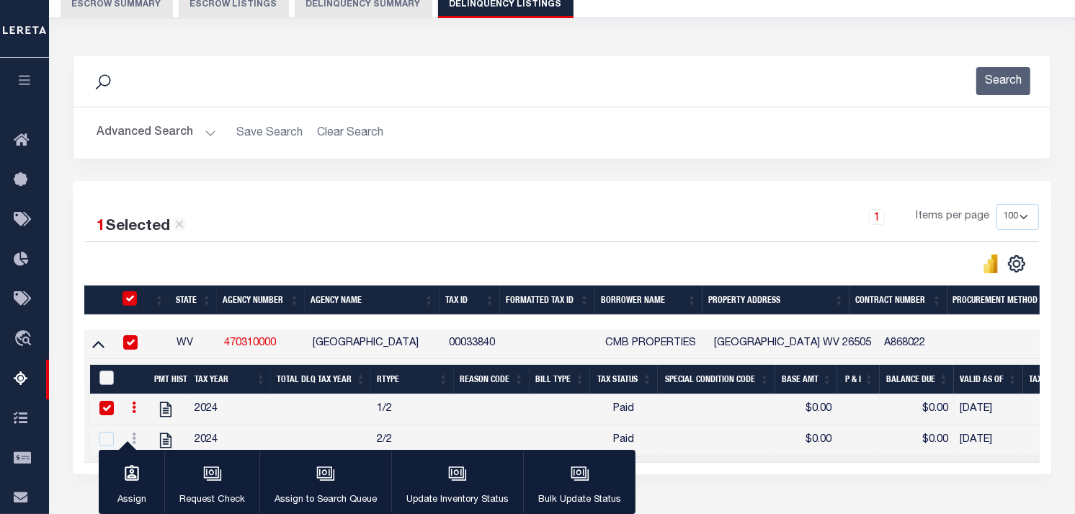
click at [106, 383] on input "&nbsp;" at bounding box center [106, 377] width 14 height 14
checkbox input "true"
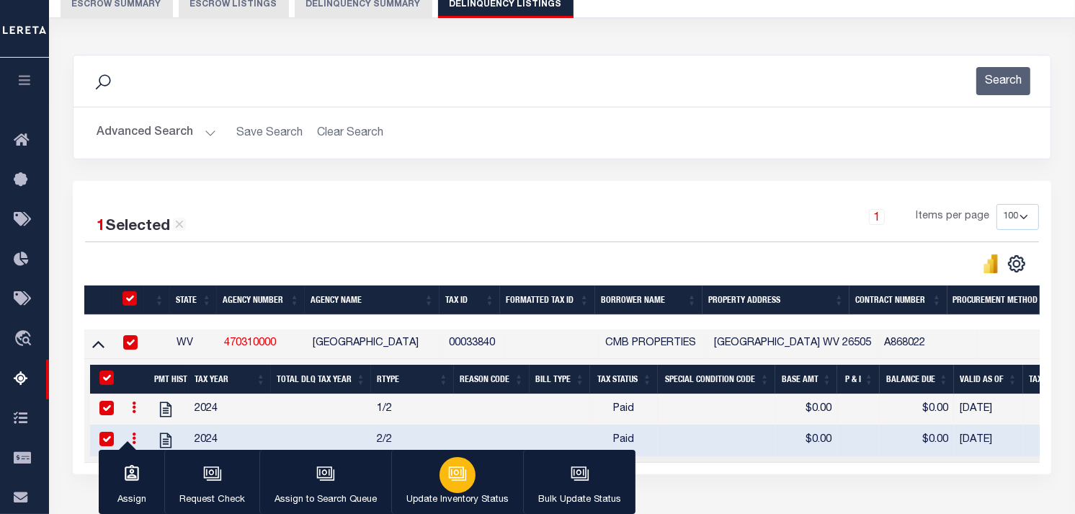
click at [450, 475] on icon "button" at bounding box center [457, 473] width 19 height 19
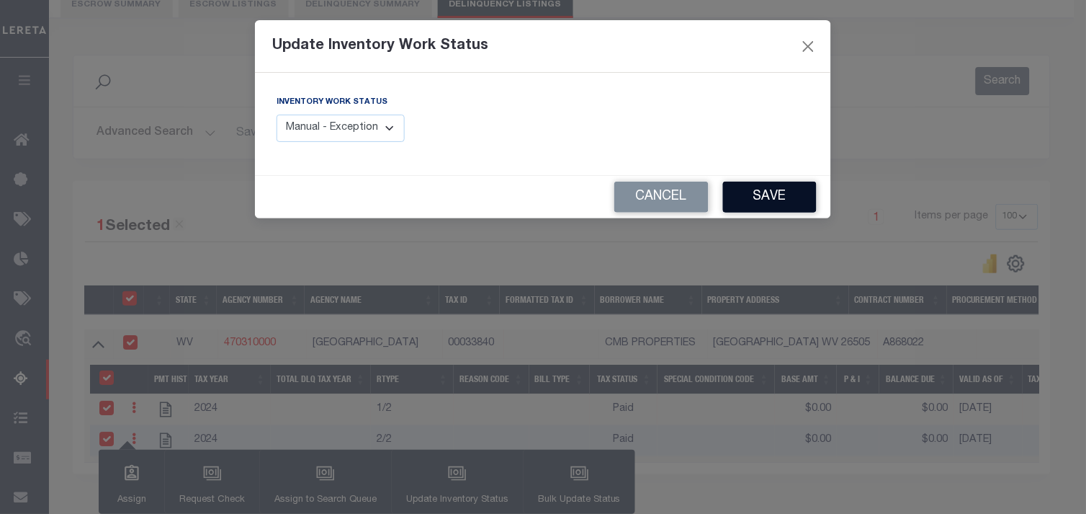
click at [764, 196] on button "Save" at bounding box center [770, 197] width 94 height 31
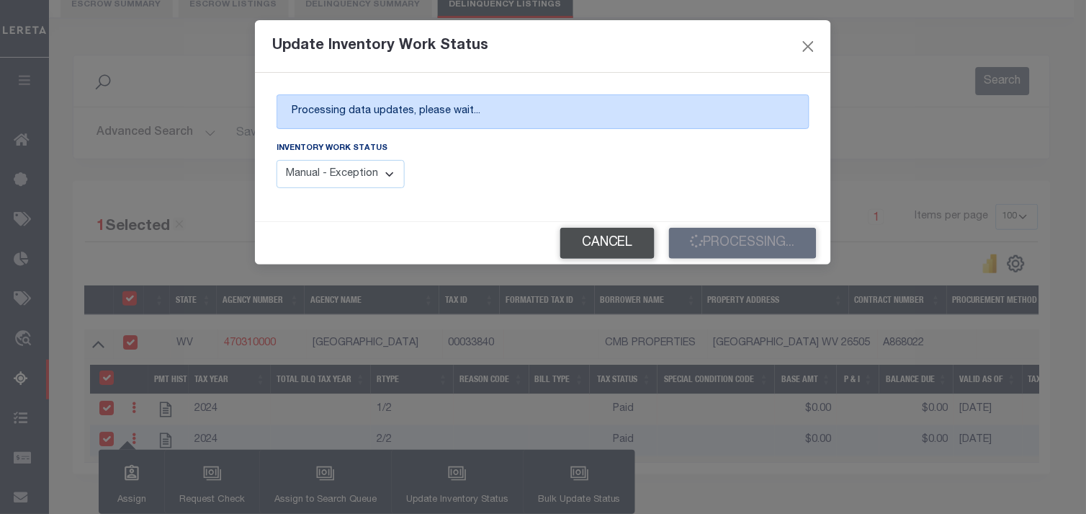
click at [601, 236] on button "Cancel" at bounding box center [607, 243] width 94 height 31
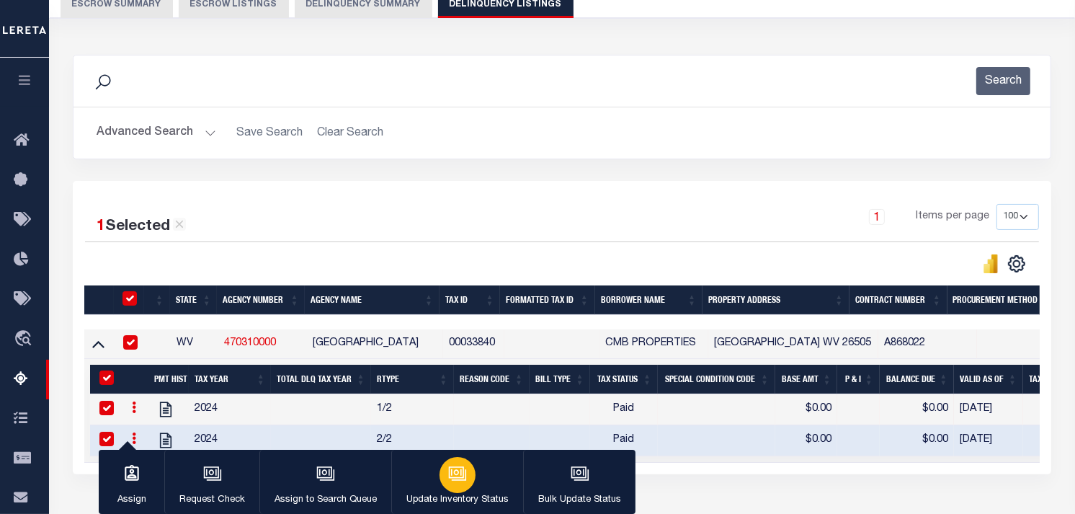
click at [452, 473] on icon "button" at bounding box center [457, 473] width 19 height 19
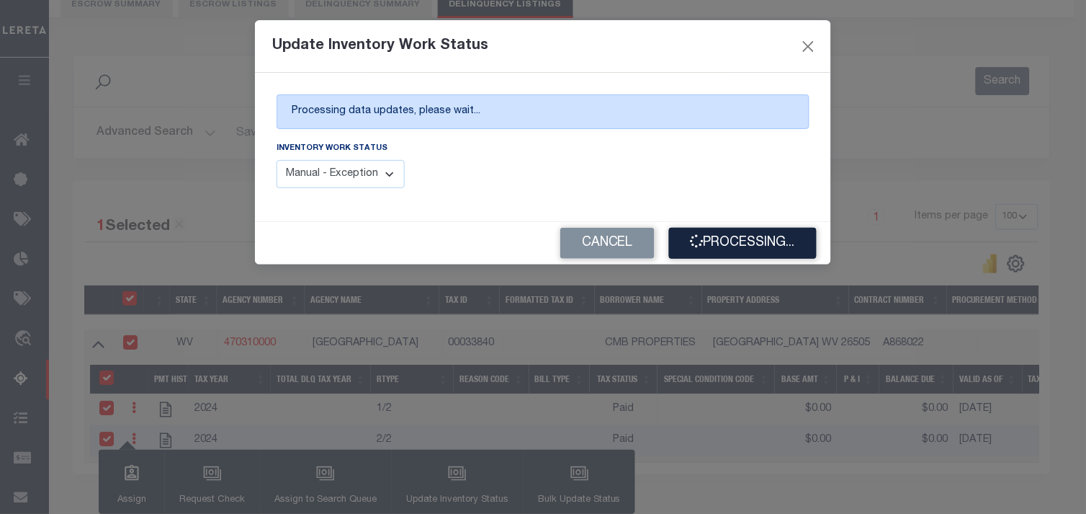
click at [354, 178] on select "Manual - Exception Pended - Awaiting Search Late Add Exception Completed" at bounding box center [341, 174] width 128 height 28
select select "4"
click at [277, 161] on select "Manual - Exception Pended - Awaiting Search Late Add Exception Completed" at bounding box center [341, 174] width 128 height 28
click at [748, 233] on button "Processing..." at bounding box center [743, 243] width 148 height 31
